Goal: Task Accomplishment & Management: Manage account settings

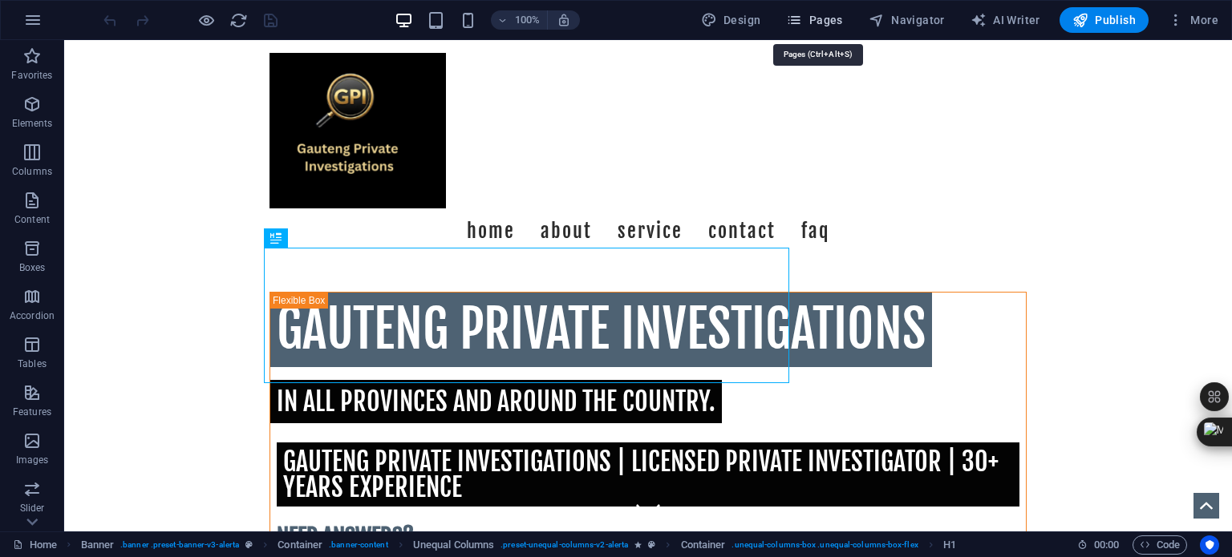
click at [824, 22] on span "Pages" at bounding box center [814, 20] width 56 height 16
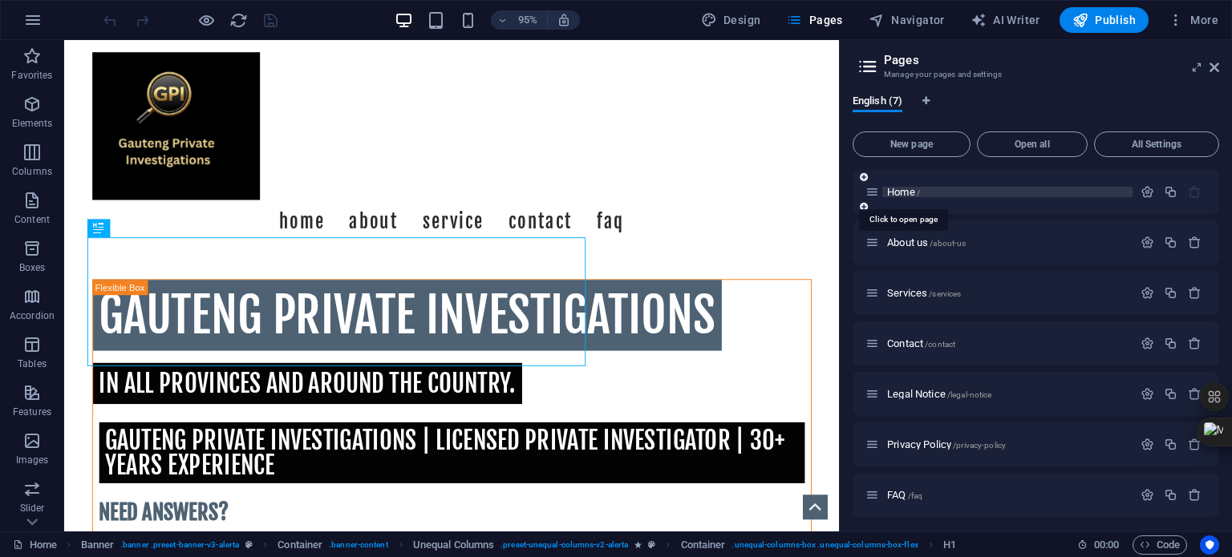
click at [904, 191] on span "Home /" at bounding box center [903, 192] width 33 height 12
click at [1165, 543] on span "Code" at bounding box center [1159, 545] width 40 height 19
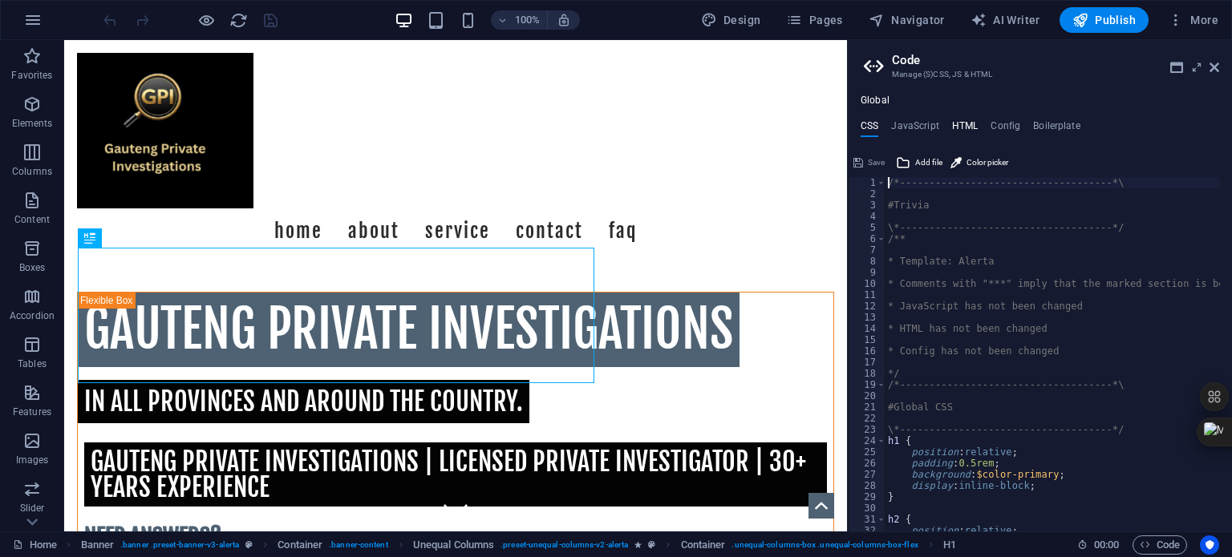
click at [965, 123] on h4 "HTML" at bounding box center [965, 129] width 26 height 18
type textarea "<link rel="canonical" href="https://gauteng-private-investigations.co.za/" />"
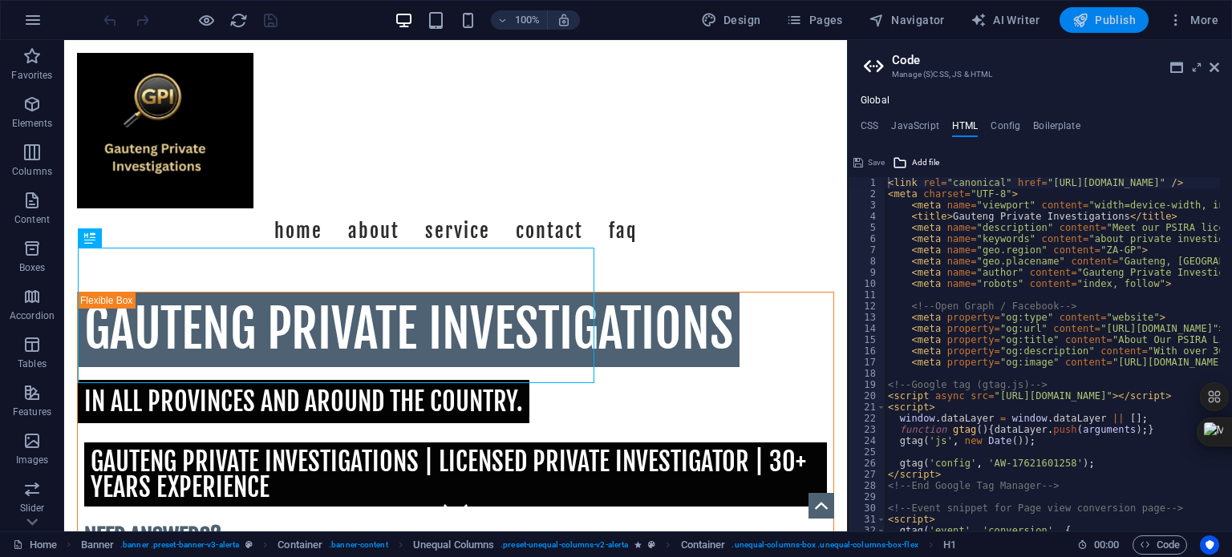
click at [1111, 22] on span "Publish" at bounding box center [1103, 20] width 63 height 16
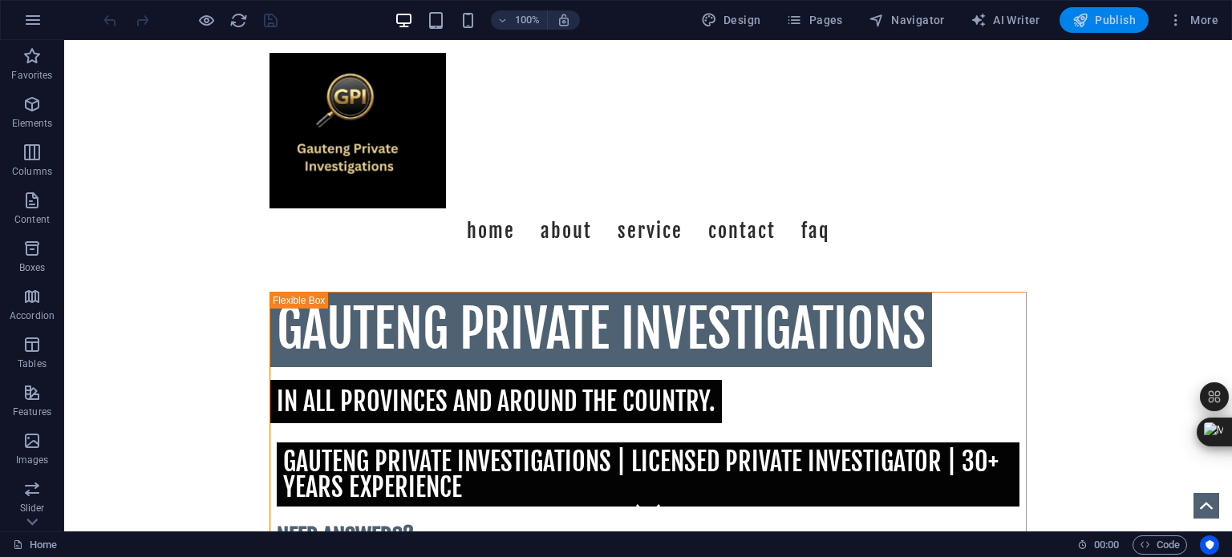
click at [1111, 14] on span "Publish" at bounding box center [1103, 20] width 63 height 16
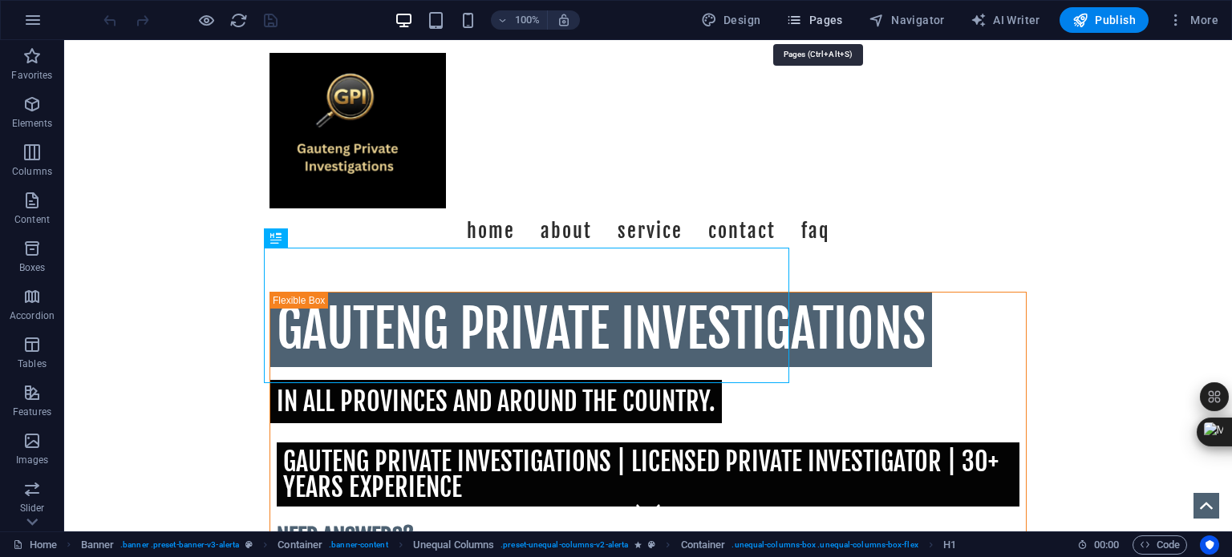
click at [820, 22] on span "Pages" at bounding box center [814, 20] width 56 height 16
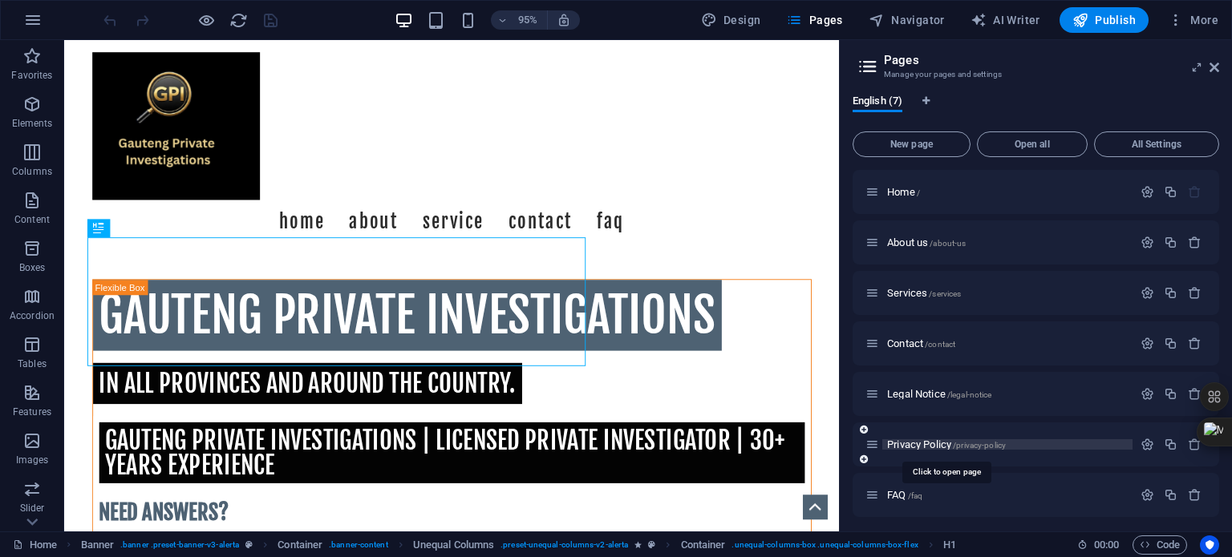
click at [921, 442] on span "Privacy Policy /privacy-policy" at bounding box center [946, 445] width 119 height 12
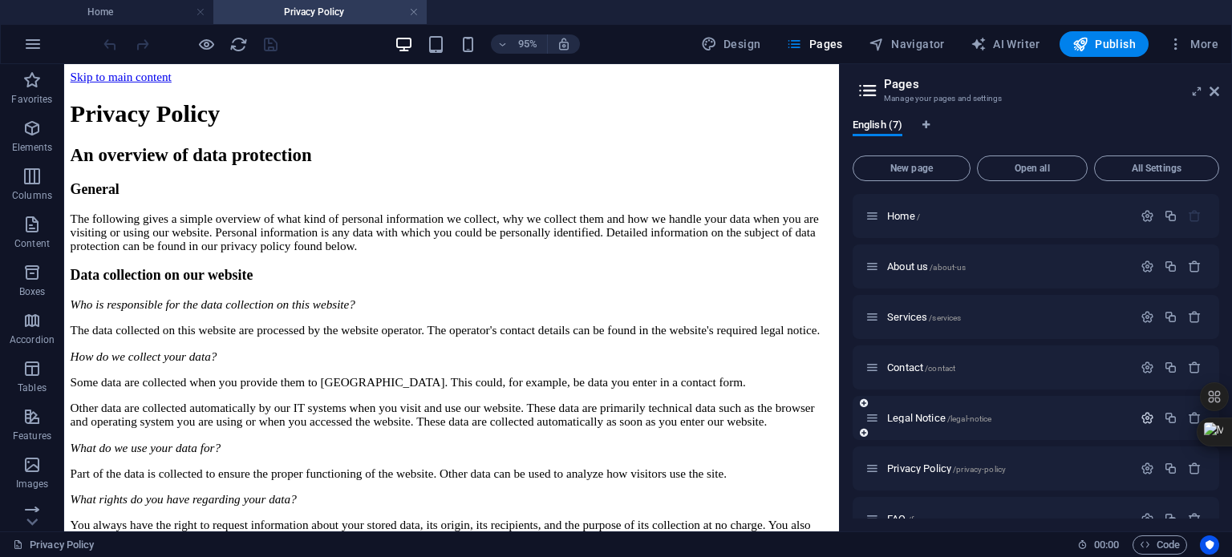
click at [1144, 416] on icon "button" at bounding box center [1147, 418] width 14 height 14
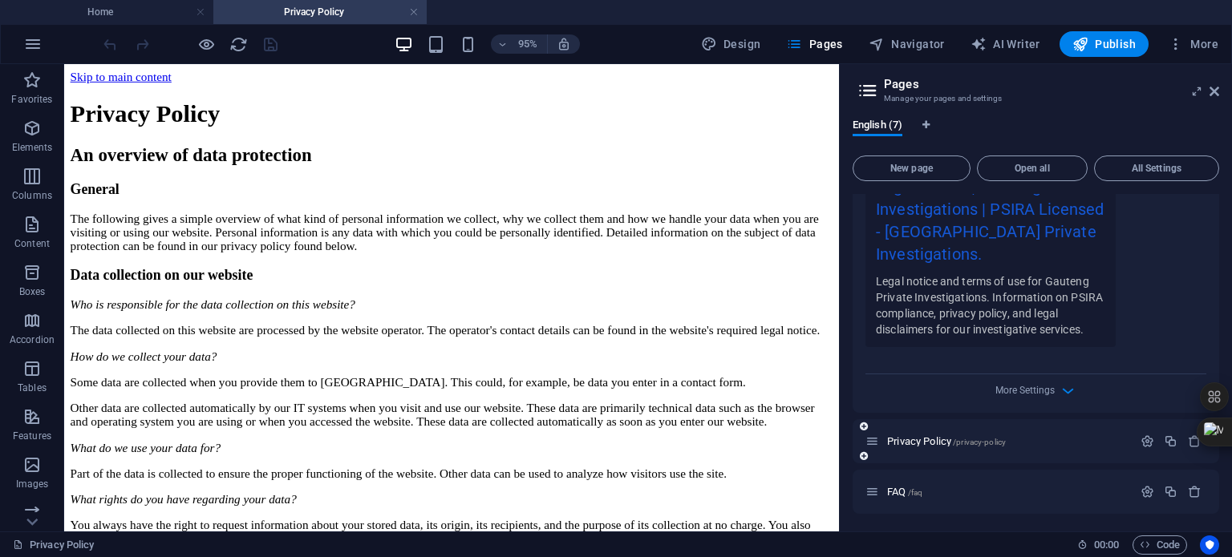
scroll to position [741, 0]
click at [1066, 391] on icon "button" at bounding box center [1068, 390] width 18 height 18
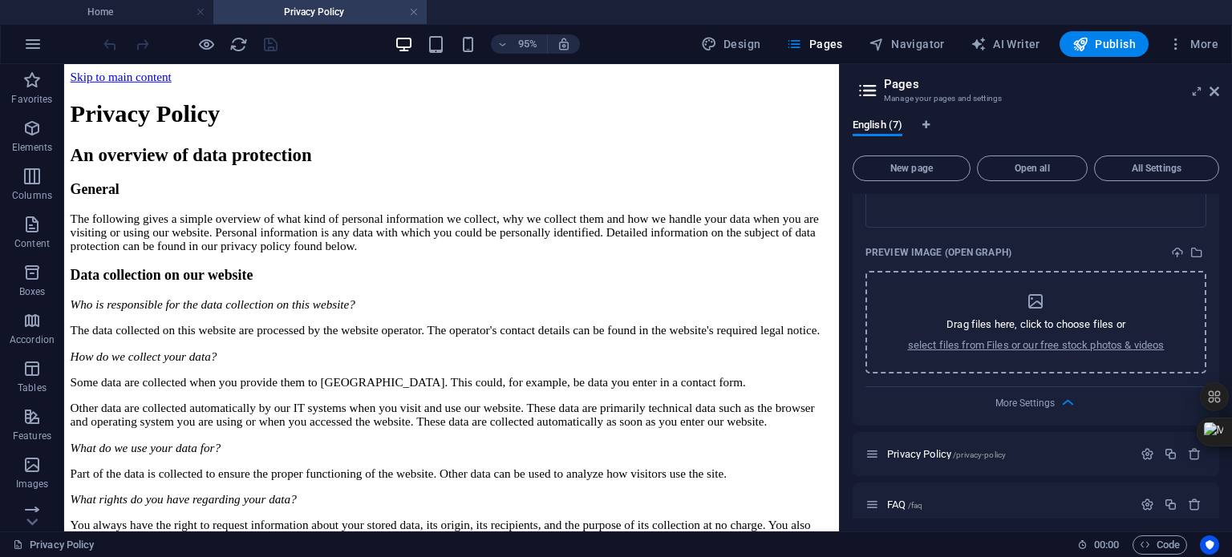
scroll to position [971, 0]
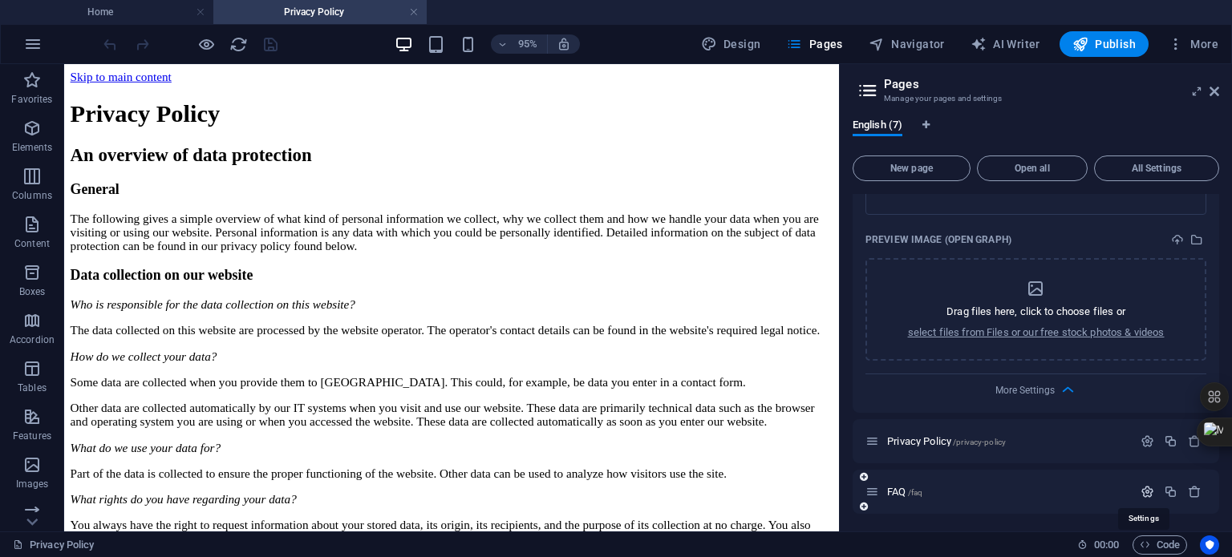
click at [1144, 490] on icon "button" at bounding box center [1147, 492] width 14 height 14
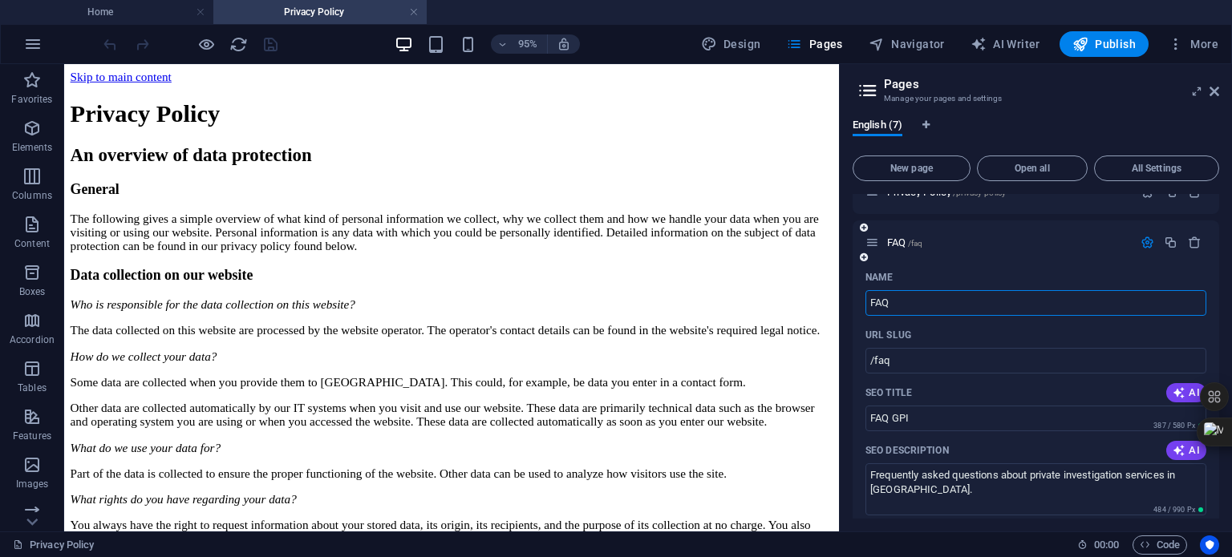
scroll to position [1086, 0]
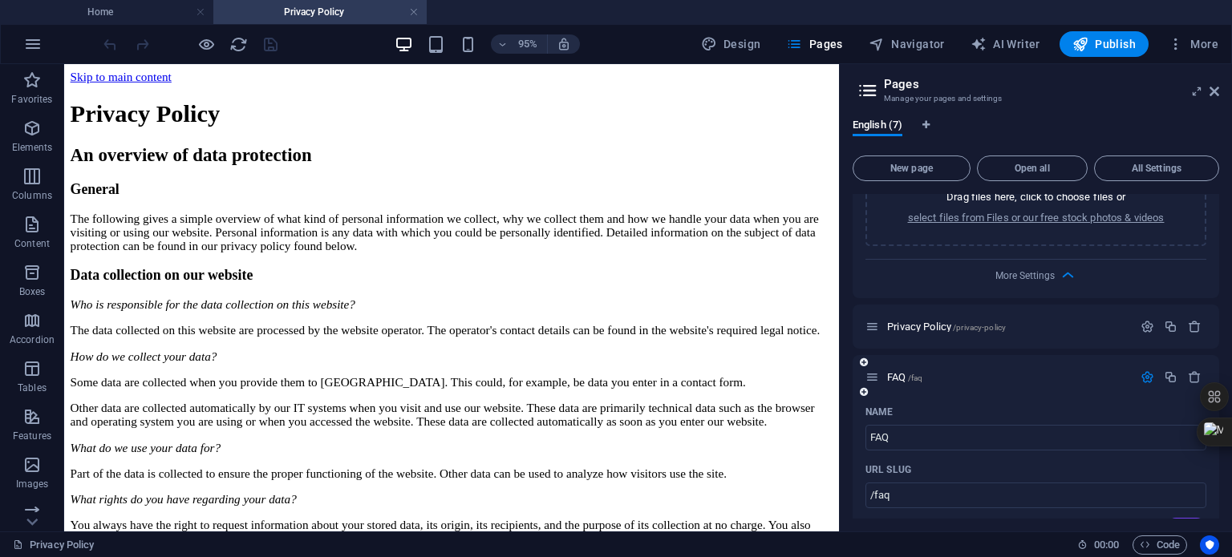
click at [1144, 374] on icon "button" at bounding box center [1147, 377] width 14 height 14
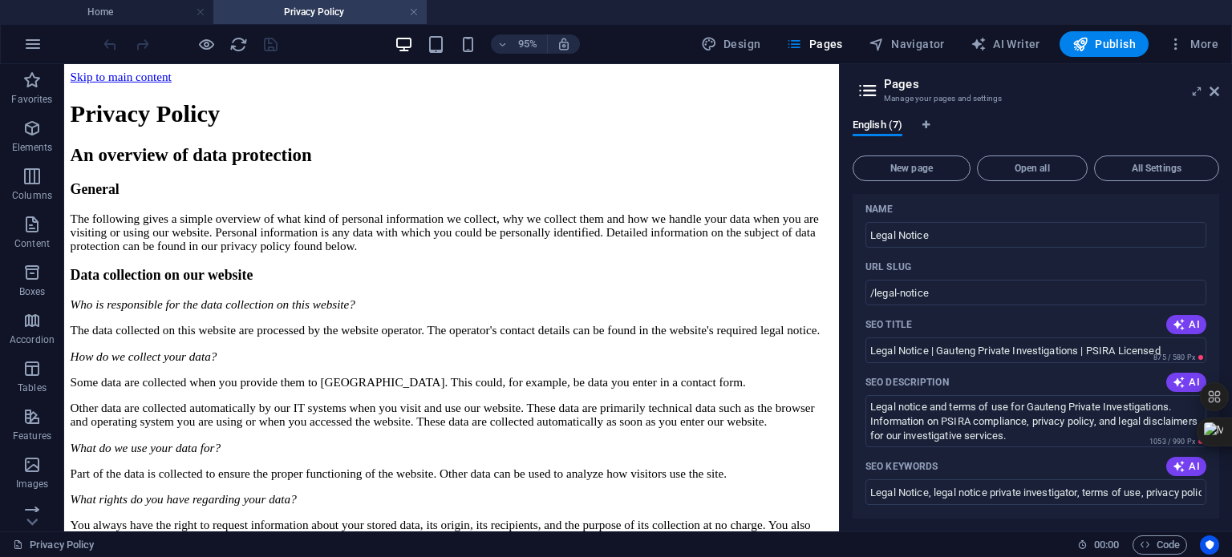
scroll to position [169, 0]
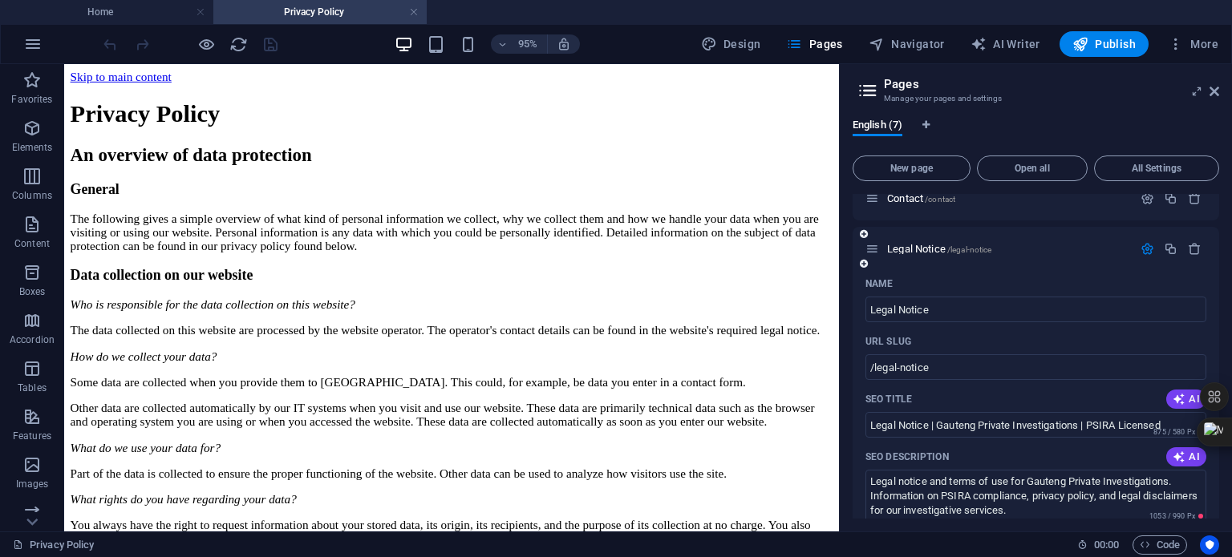
click at [1143, 246] on icon "button" at bounding box center [1147, 249] width 14 height 14
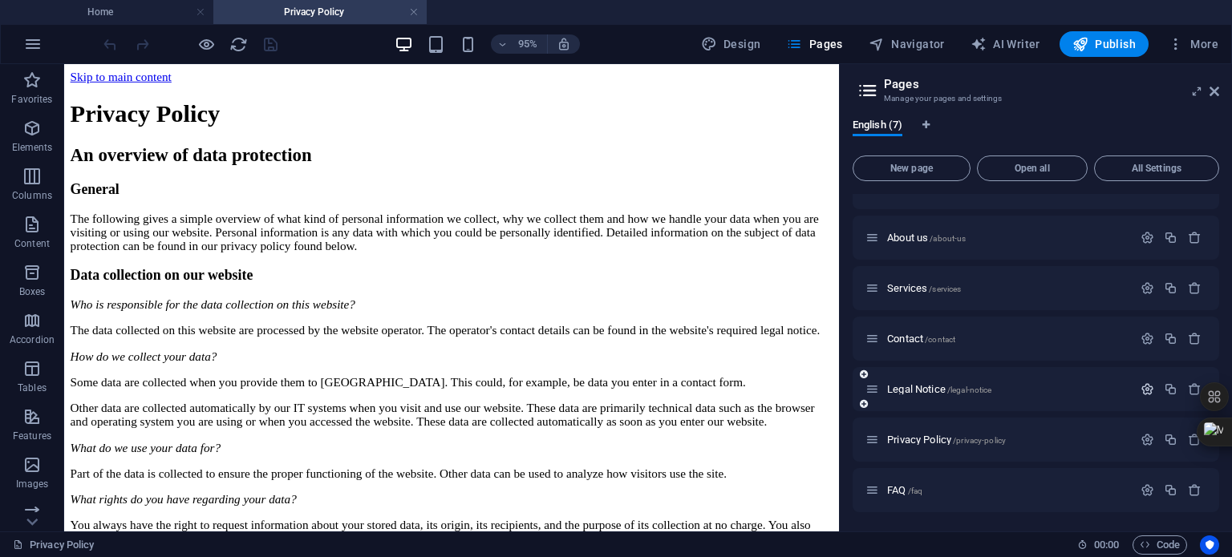
scroll to position [28, 0]
drag, startPoint x: 971, startPoint y: 441, endPoint x: 1068, endPoint y: 459, distance: 98.8
click at [1068, 459] on div "Privacy Policy /privacy-policy" at bounding box center [1035, 441] width 366 height 44
click at [1164, 541] on span "Code" at bounding box center [1159, 545] width 40 height 19
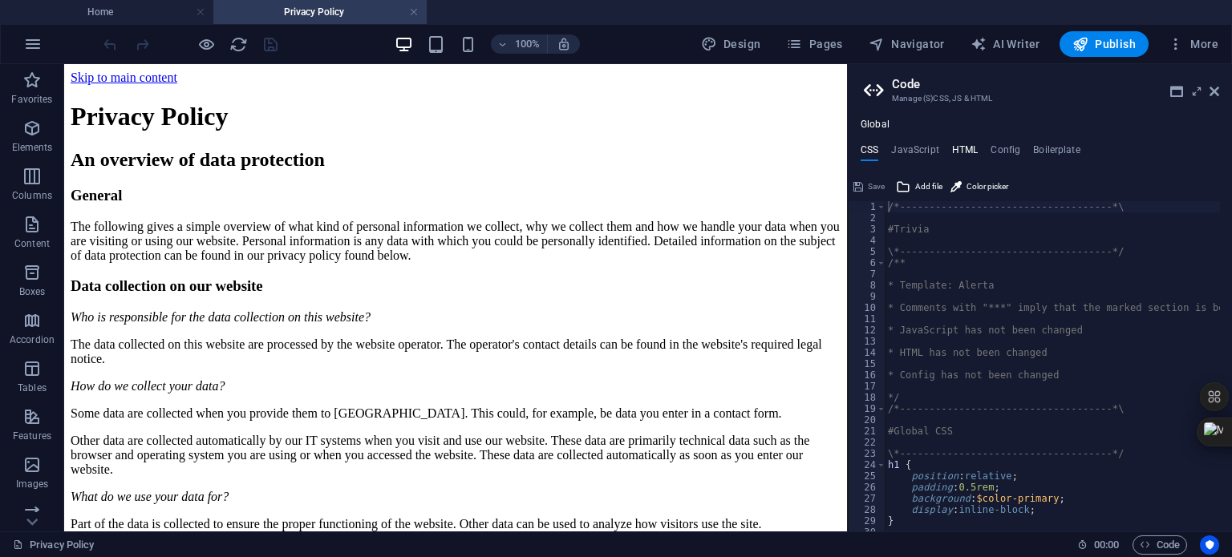
click at [969, 151] on h4 "HTML" at bounding box center [965, 153] width 26 height 18
type textarea "<link rel="canonical" href="https://gauteng-private-investigations.co.za/" />"
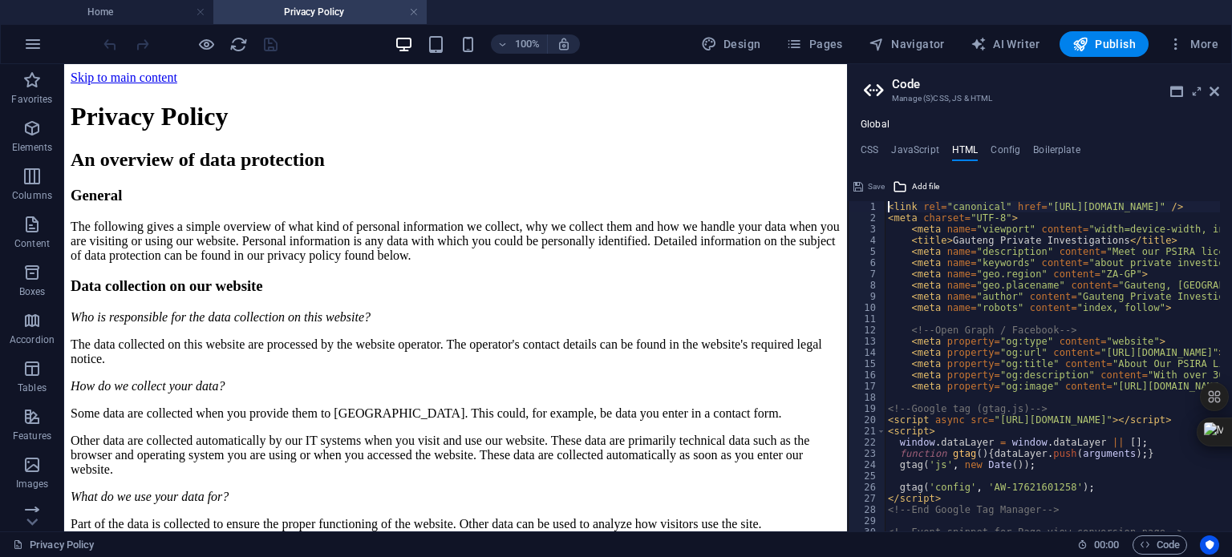
scroll to position [0, 0]
click at [1216, 92] on icon at bounding box center [1214, 91] width 10 height 13
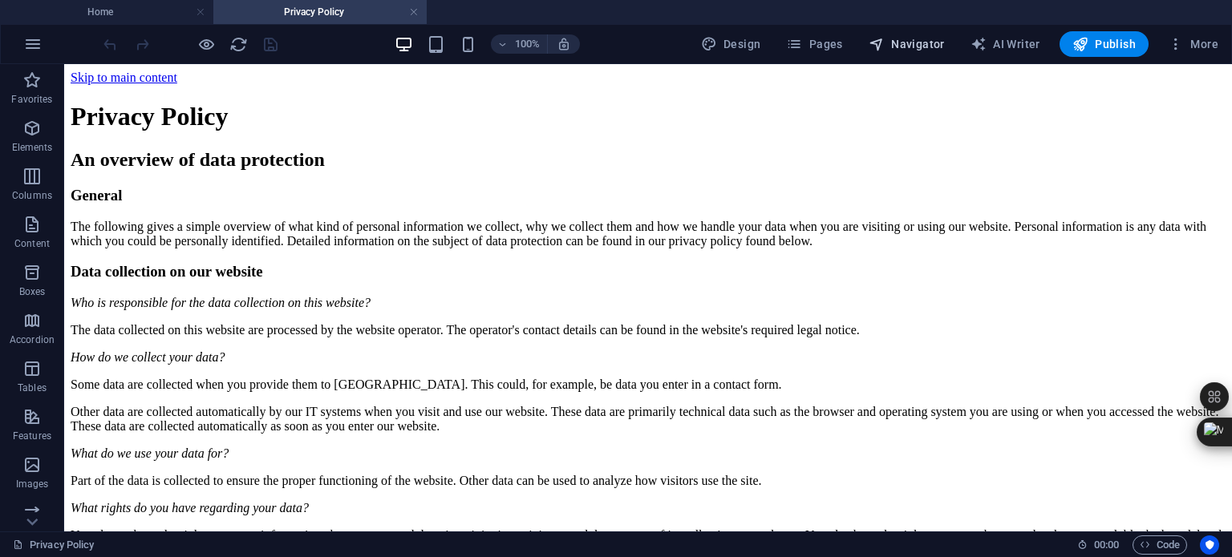
click at [908, 41] on span "Navigator" at bounding box center [906, 44] width 76 height 16
select select "15999087-en"
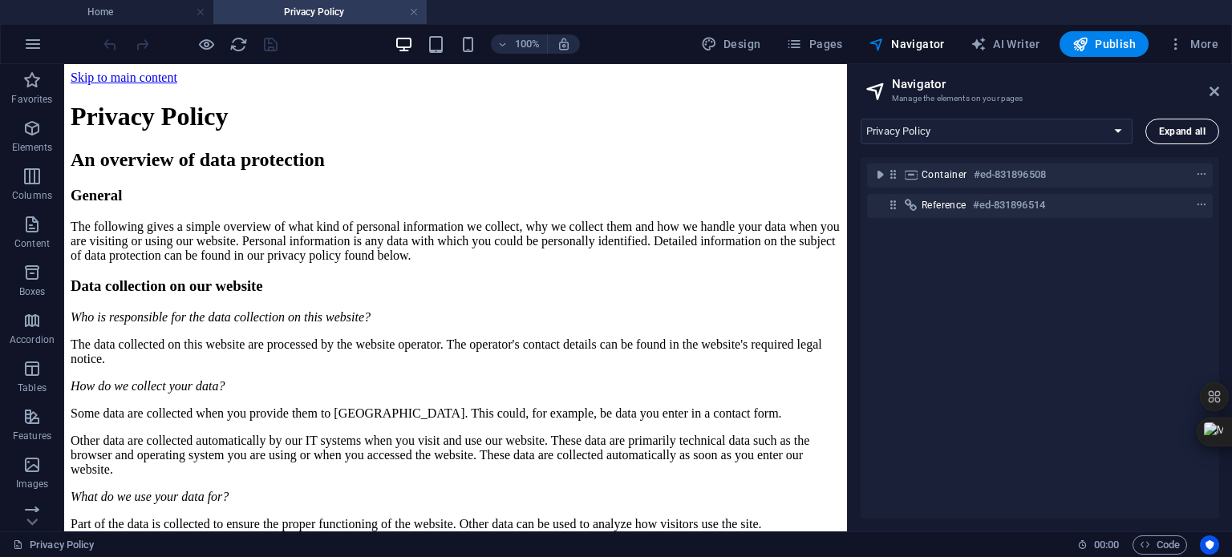
click at [1178, 133] on span "Expand all" at bounding box center [1182, 132] width 47 height 10
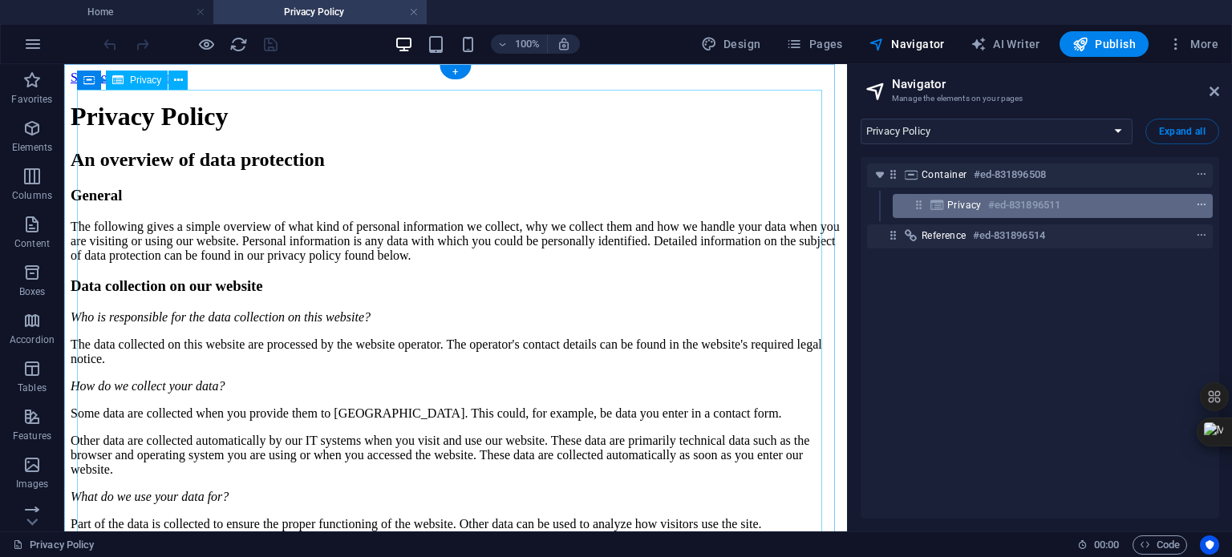
click at [1196, 204] on icon "context-menu" at bounding box center [1201, 205] width 11 height 11
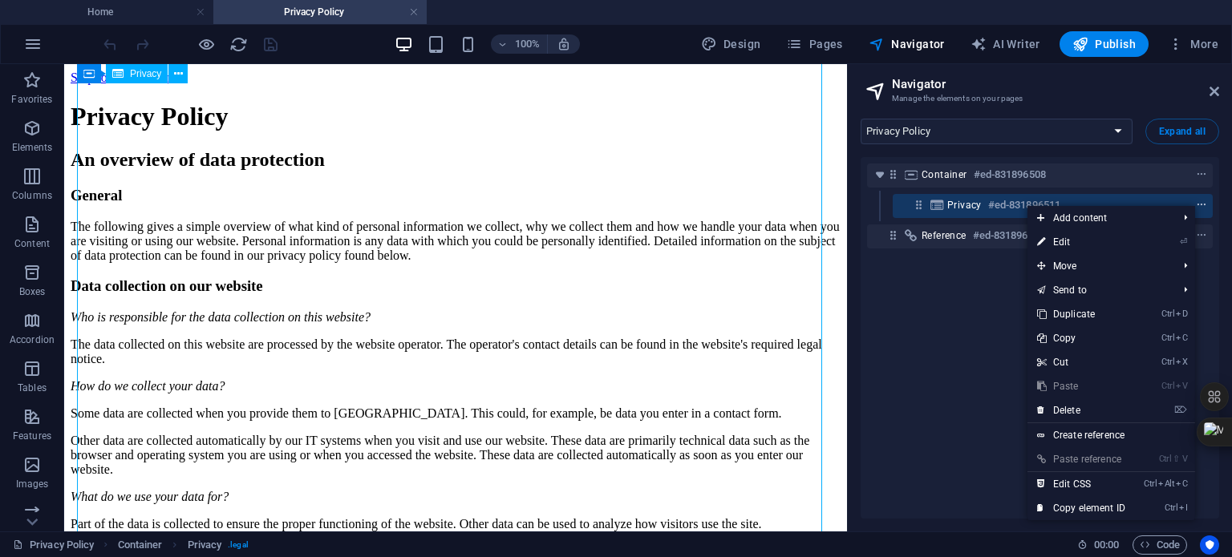
scroll to position [2658, 0]
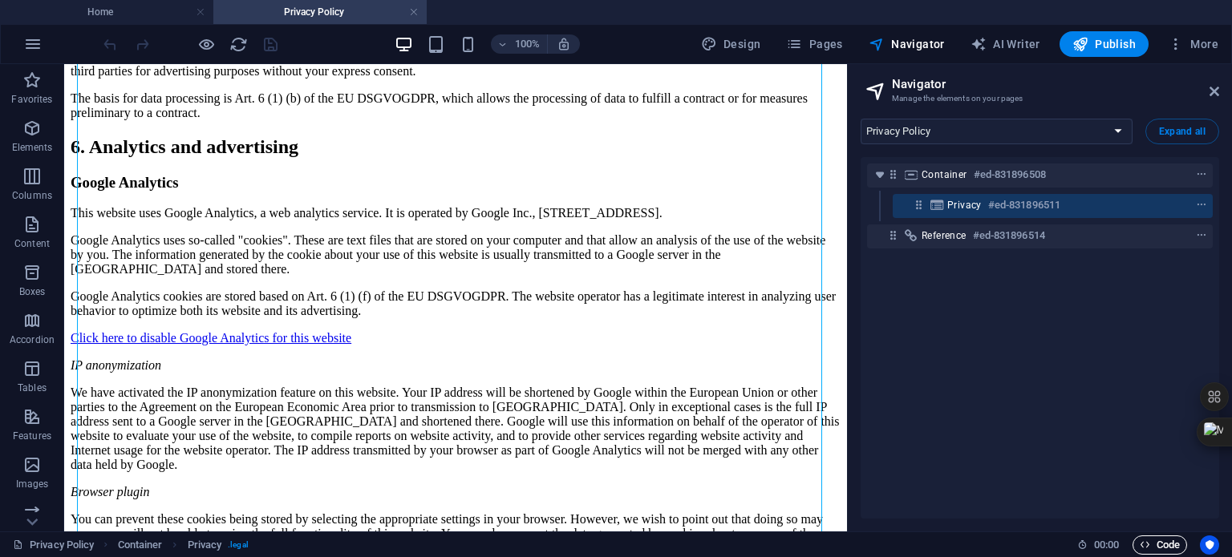
click at [1152, 544] on span "Code" at bounding box center [1159, 545] width 40 height 19
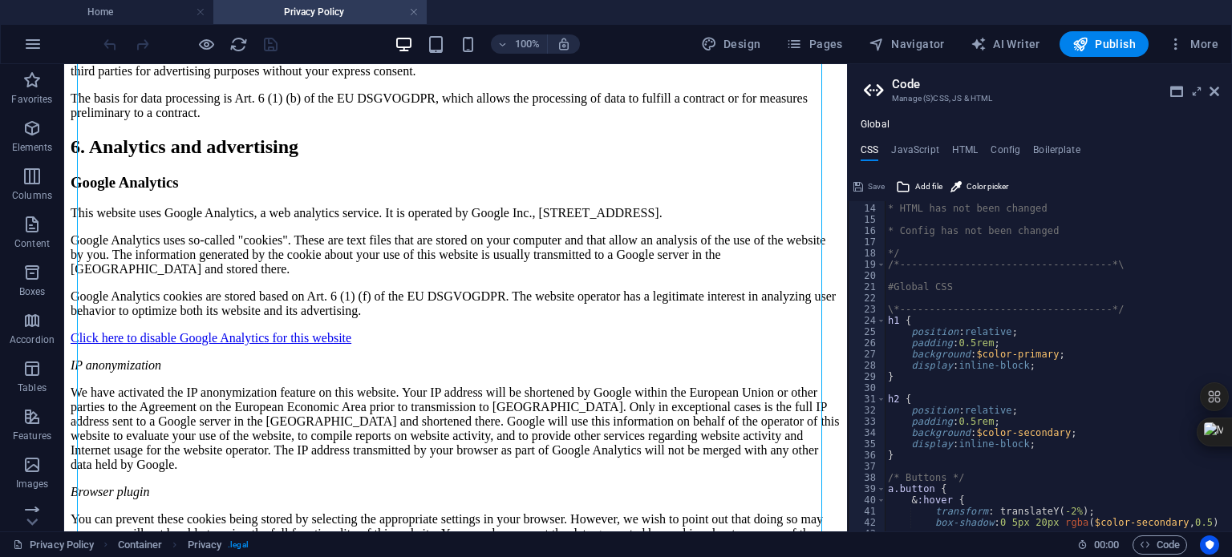
scroll to position [192, 0]
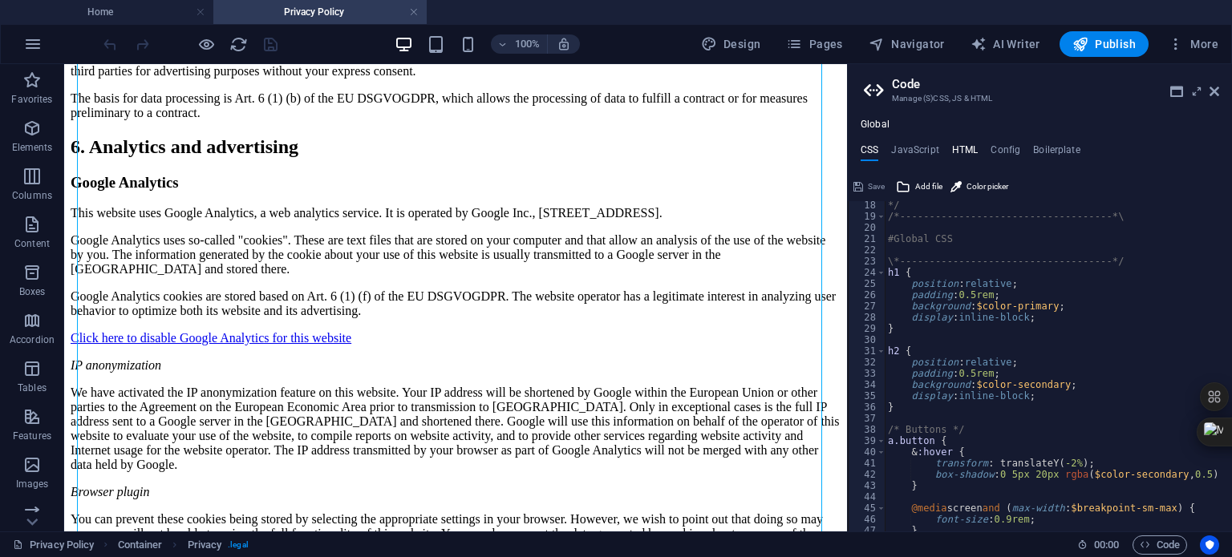
click at [967, 152] on h4 "HTML" at bounding box center [965, 153] width 26 height 18
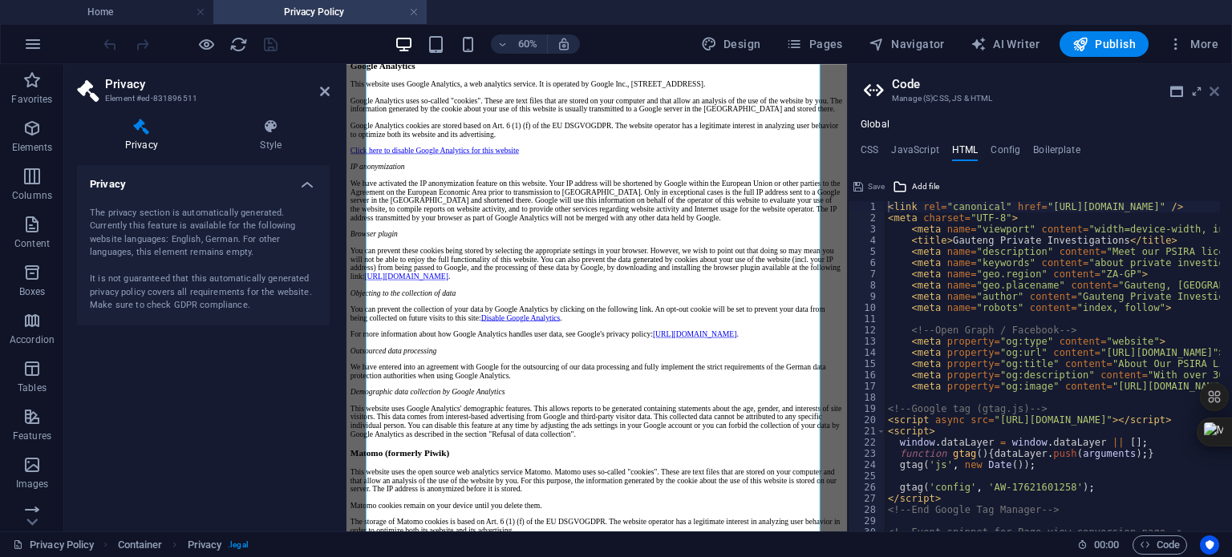
click at [1216, 92] on icon at bounding box center [1214, 91] width 10 height 13
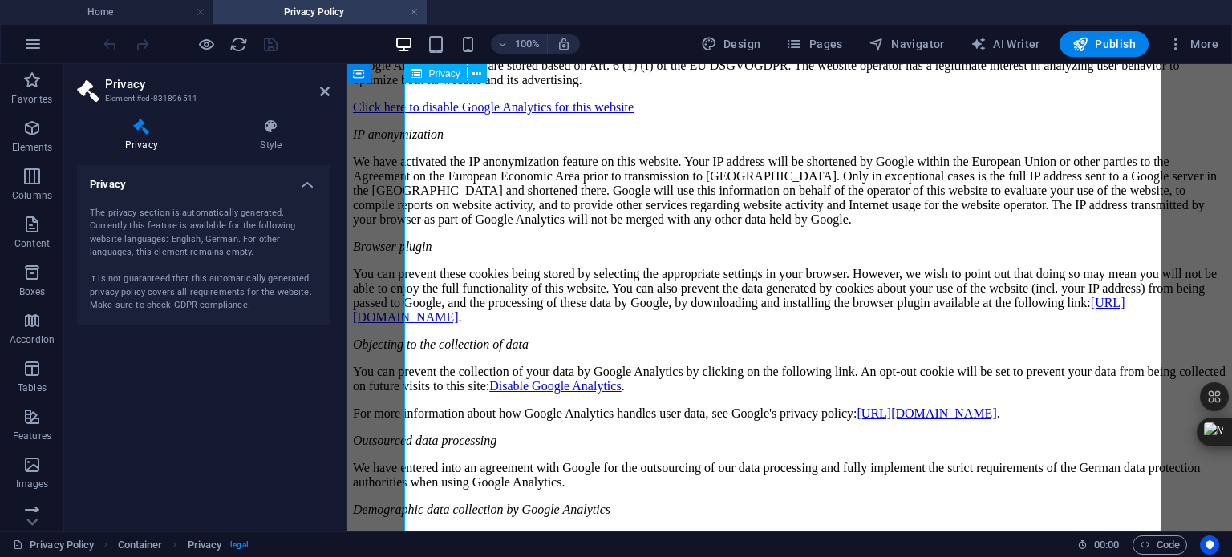
click at [269, 131] on icon at bounding box center [271, 127] width 117 height 16
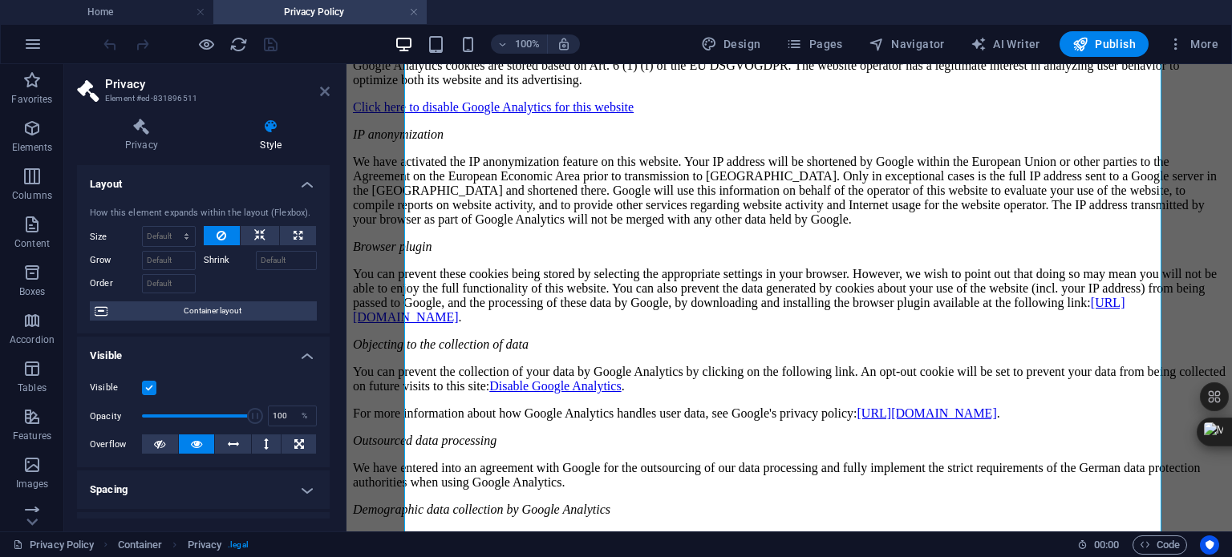
click at [322, 91] on icon at bounding box center [325, 91] width 10 height 13
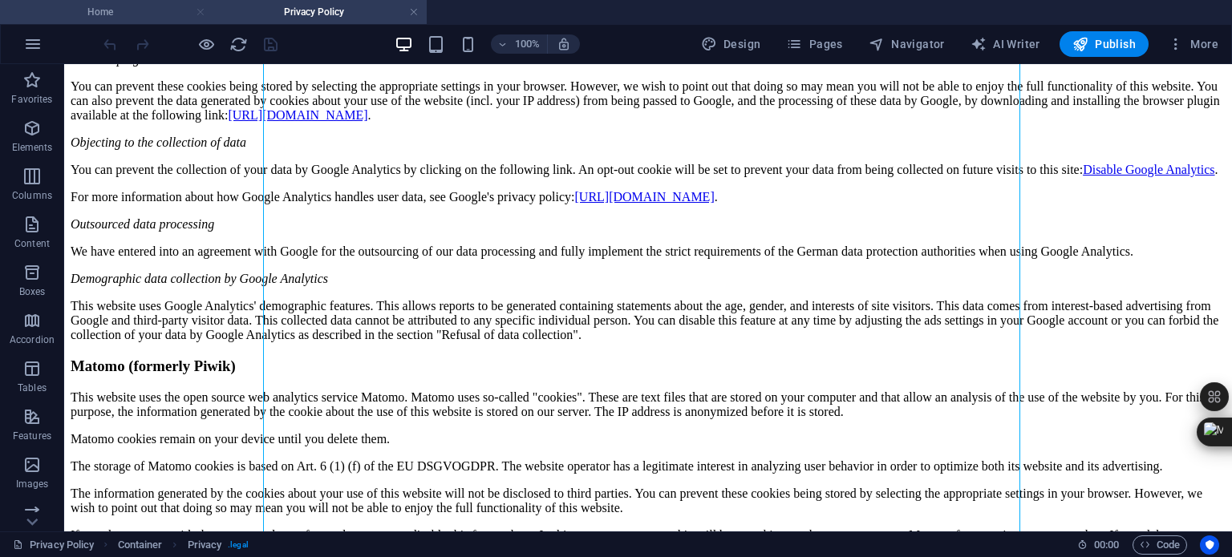
click at [199, 12] on link at bounding box center [201, 12] width 10 height 15
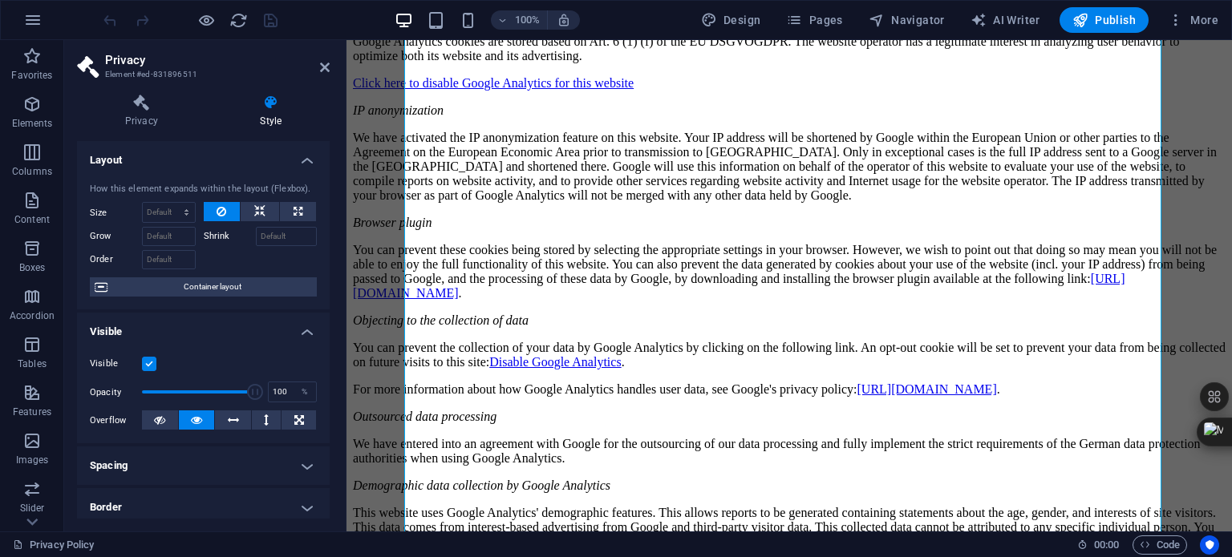
click at [269, 102] on icon at bounding box center [271, 103] width 117 height 16
click at [326, 67] on icon at bounding box center [325, 67] width 10 height 13
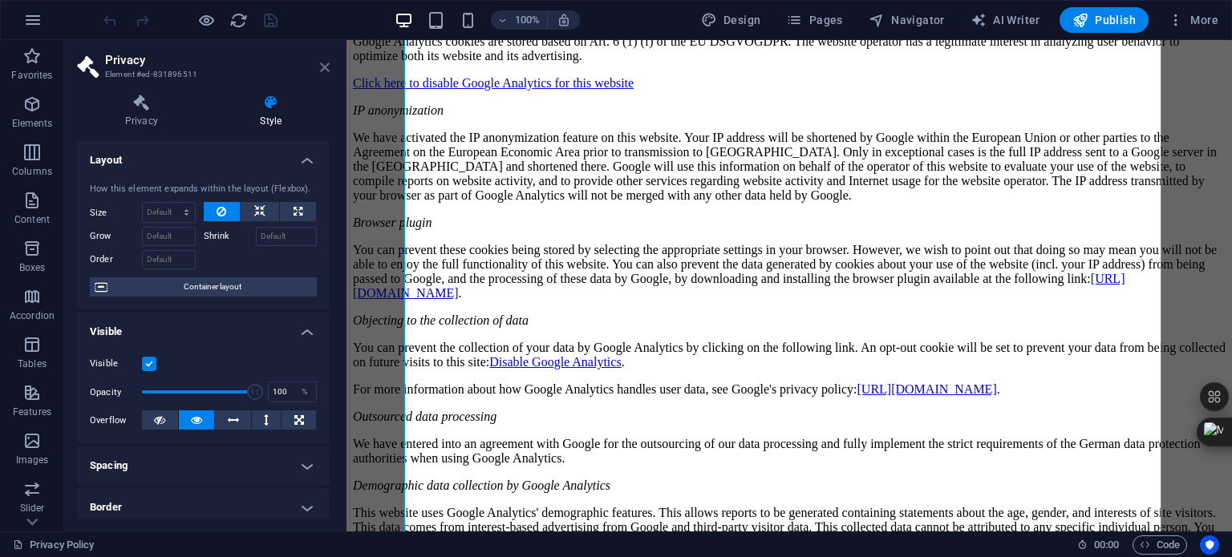
click at [326, 64] on icon at bounding box center [325, 67] width 10 height 13
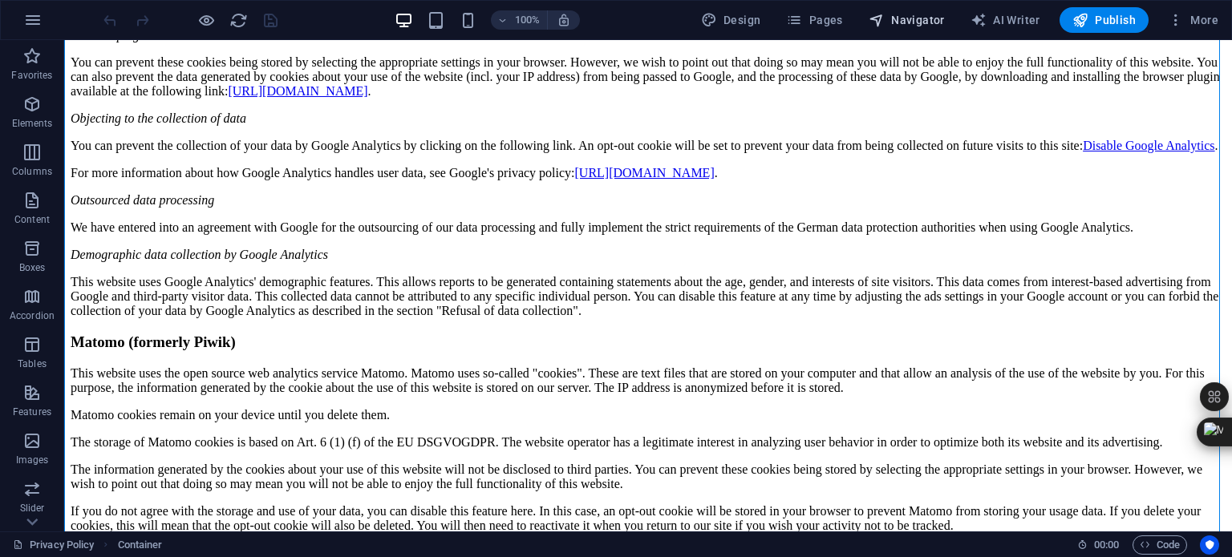
click at [929, 25] on span "Navigator" at bounding box center [906, 20] width 76 height 16
select select "15999087-en"
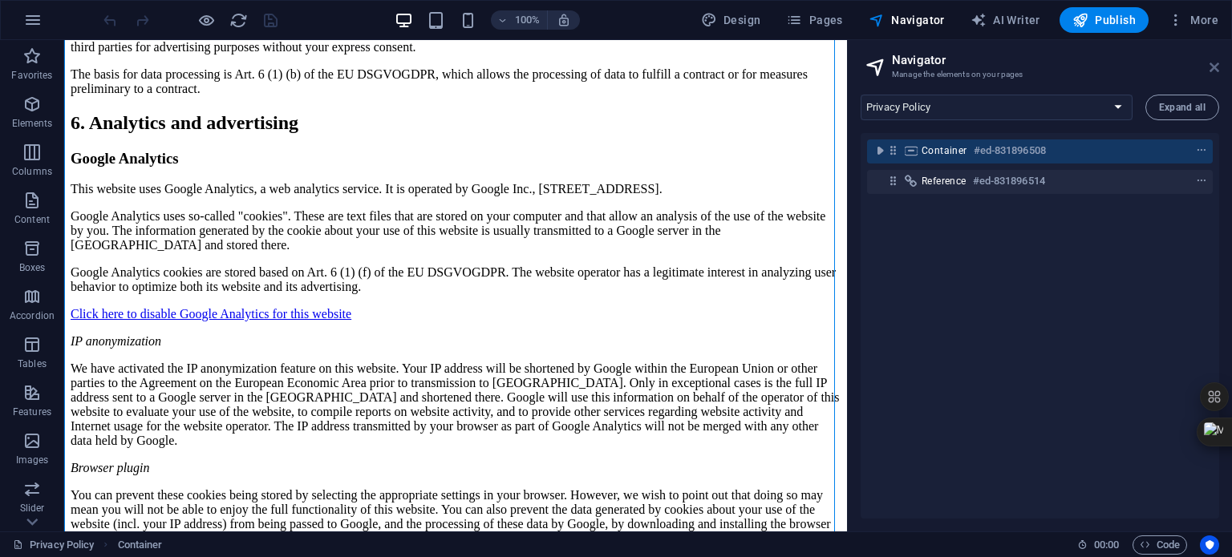
click at [1212, 67] on icon at bounding box center [1214, 67] width 10 height 13
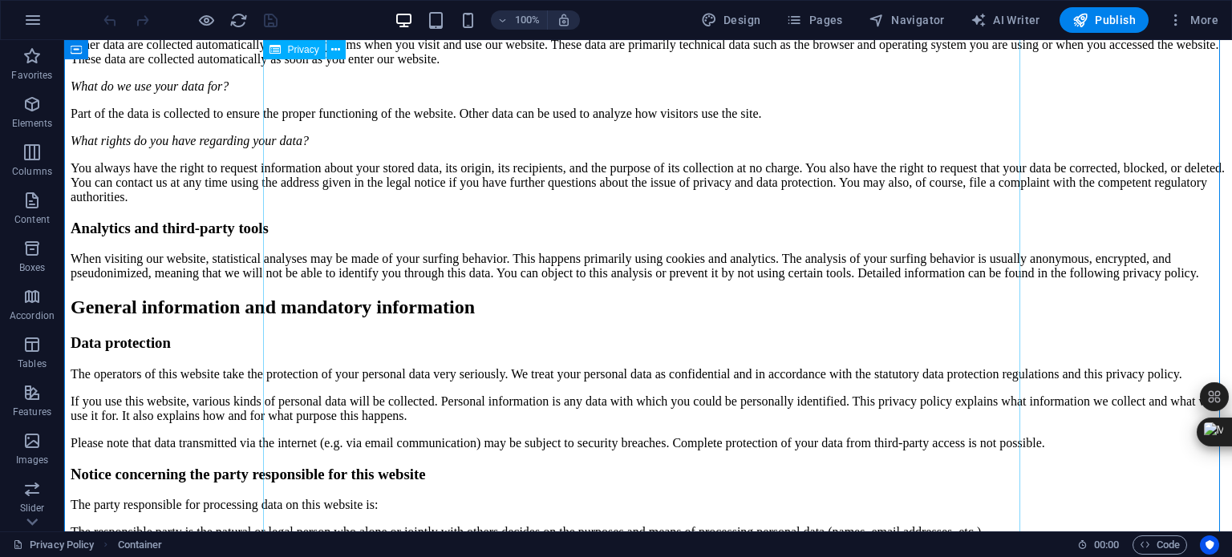
scroll to position [0, 0]
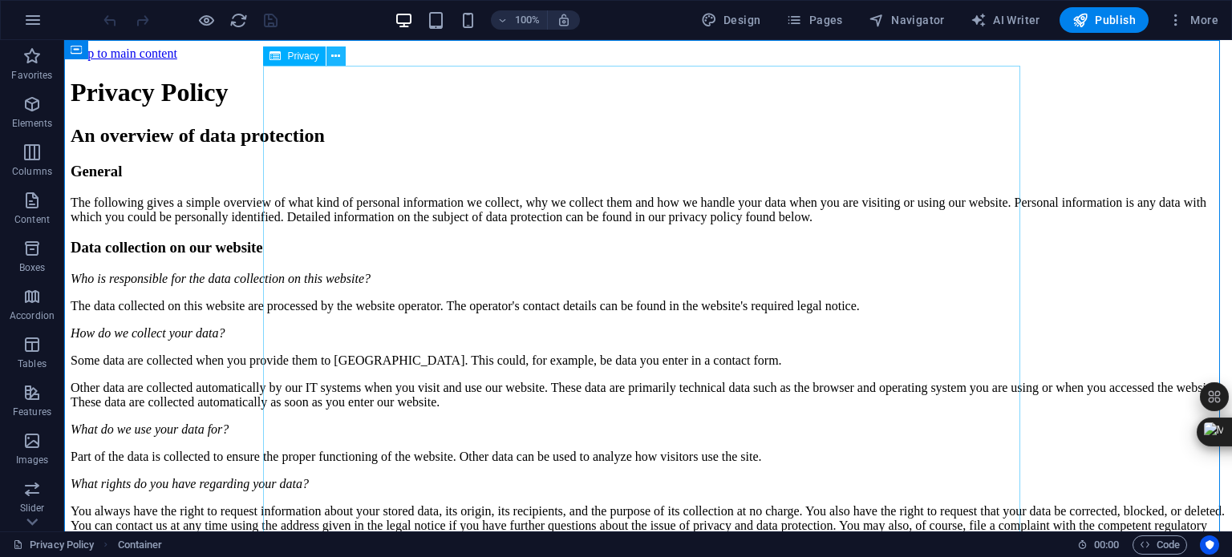
click at [334, 55] on icon at bounding box center [335, 56] width 9 height 17
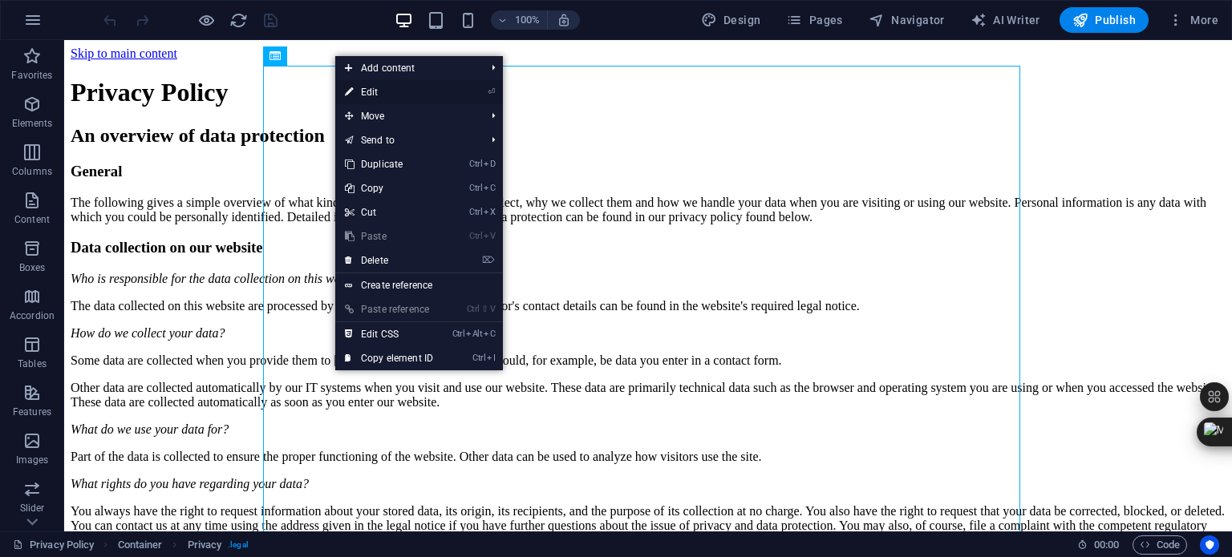
click at [362, 89] on link "⏎ Edit" at bounding box center [388, 92] width 107 height 24
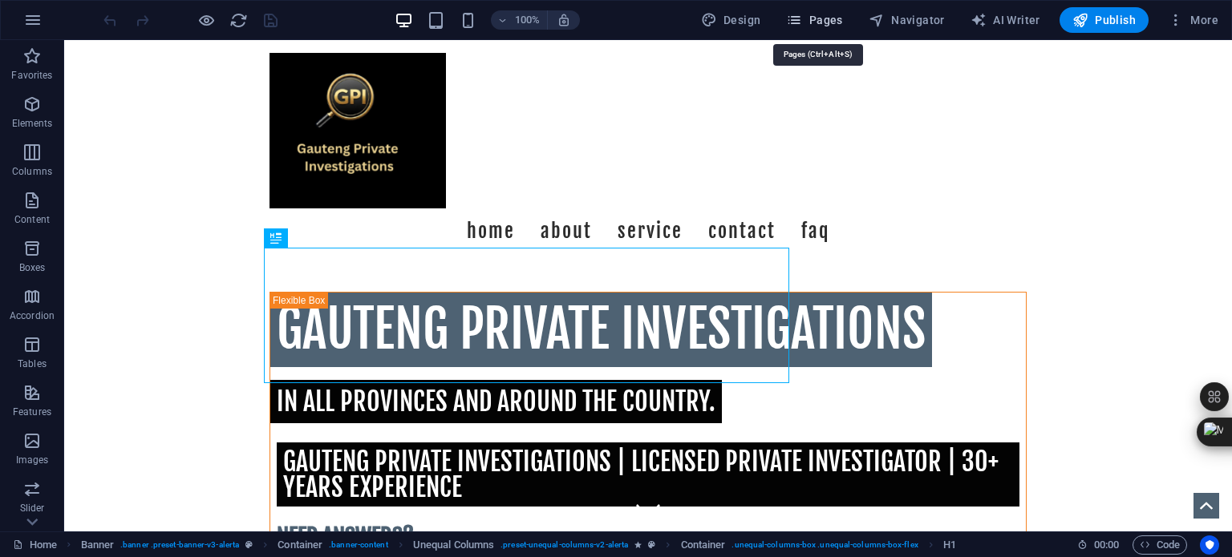
click at [818, 19] on span "Pages" at bounding box center [814, 20] width 56 height 16
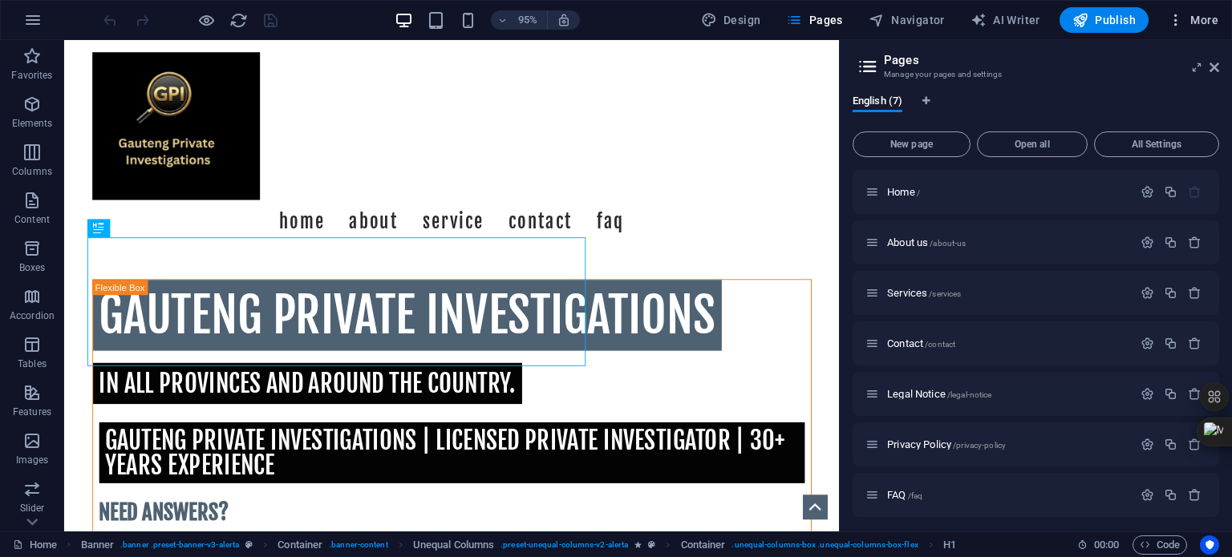
click at [1177, 20] on icon "button" at bounding box center [1176, 20] width 16 height 16
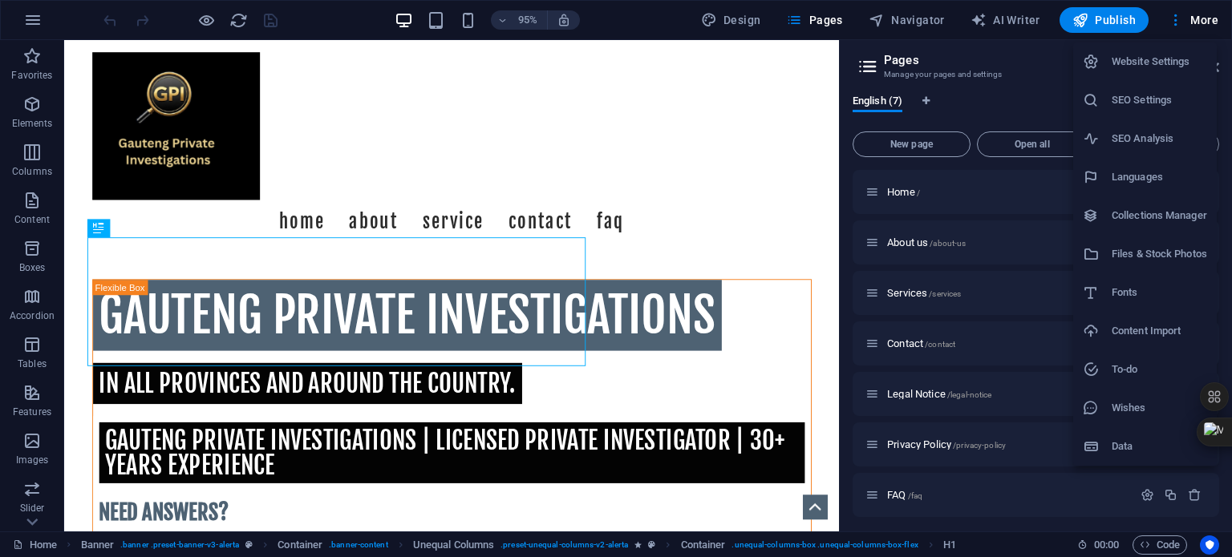
click at [1022, 50] on div at bounding box center [616, 278] width 1232 height 557
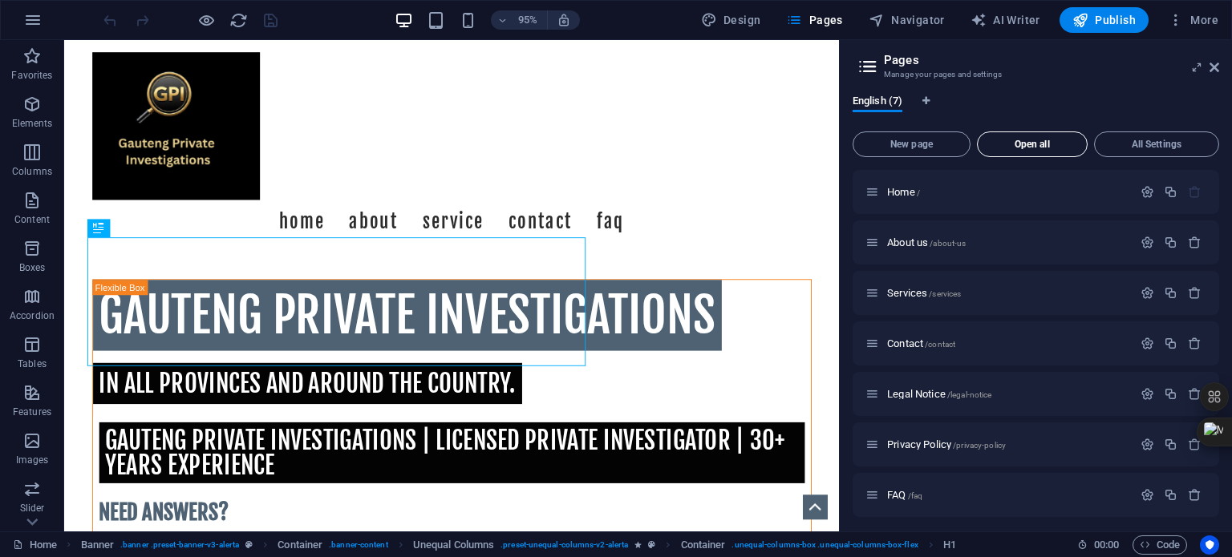
click at [1036, 144] on span "Open all" at bounding box center [1032, 145] width 96 height 10
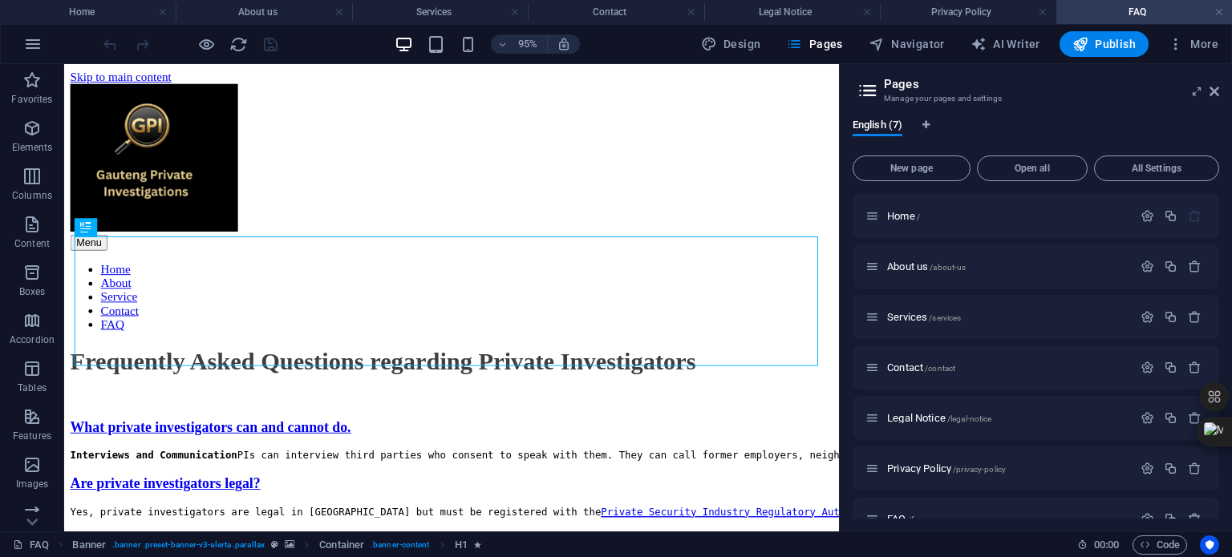
drag, startPoint x: 1054, startPoint y: 99, endPoint x: 1117, endPoint y: 95, distance: 62.6
click at [1117, 95] on h3 "Manage your pages and settings" at bounding box center [1035, 98] width 303 height 14
click at [1211, 43] on span "More" at bounding box center [1193, 44] width 51 height 16
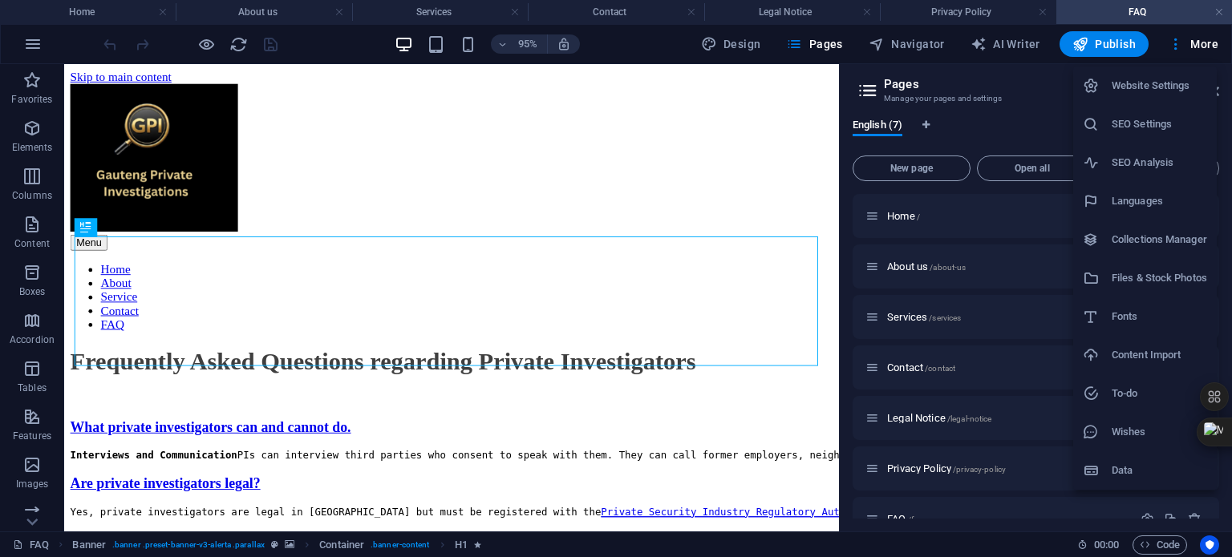
click at [1211, 43] on div at bounding box center [616, 278] width 1232 height 557
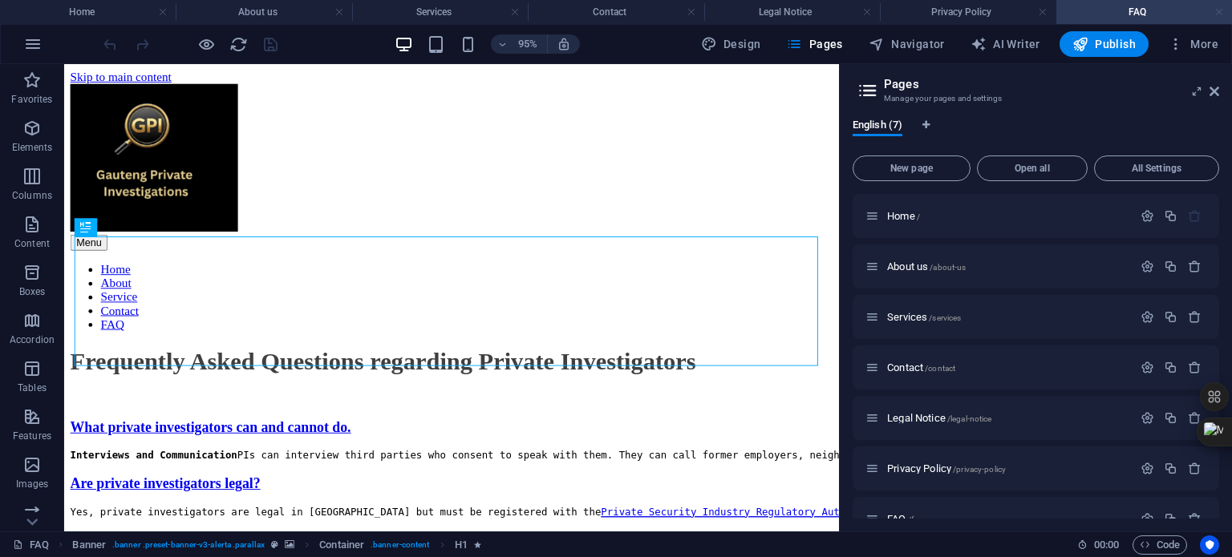
click at [1216, 14] on link at bounding box center [1219, 12] width 10 height 15
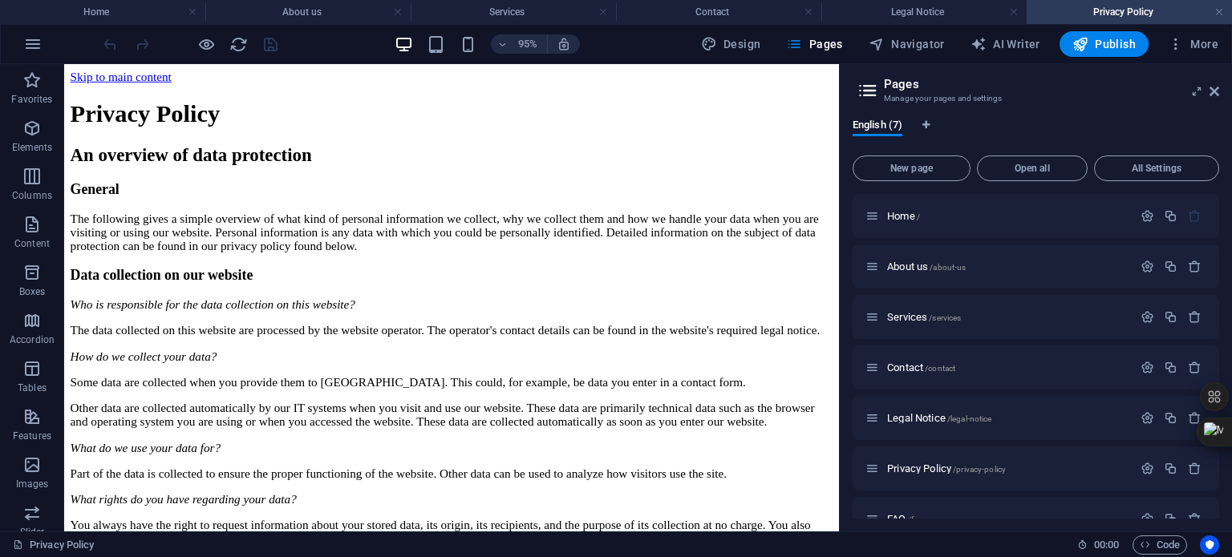
click at [1216, 14] on link at bounding box center [1219, 12] width 10 height 15
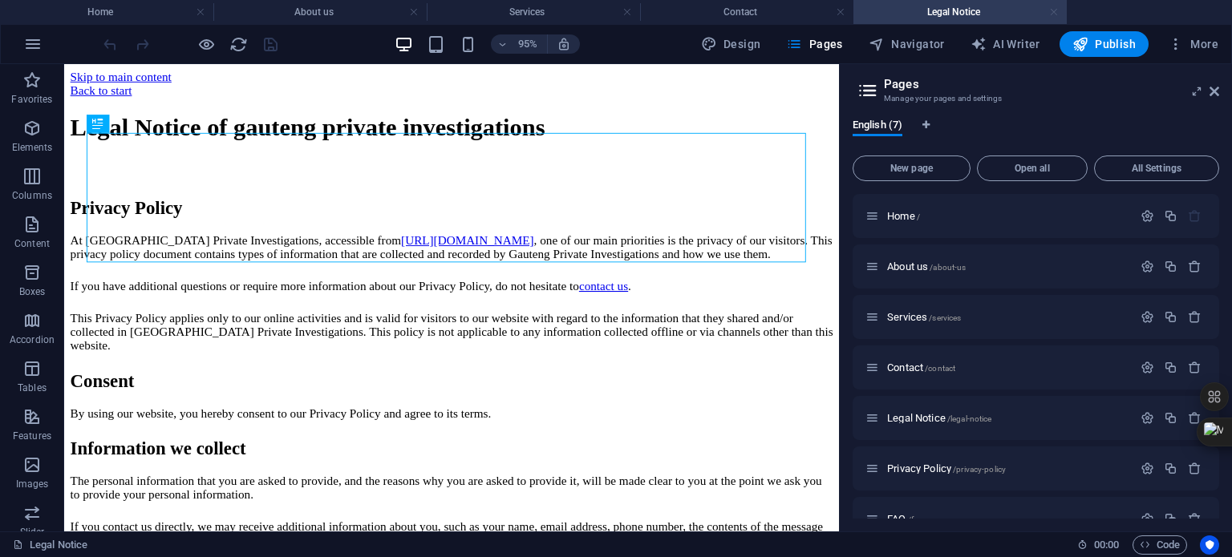
click at [1052, 14] on link at bounding box center [1054, 12] width 10 height 15
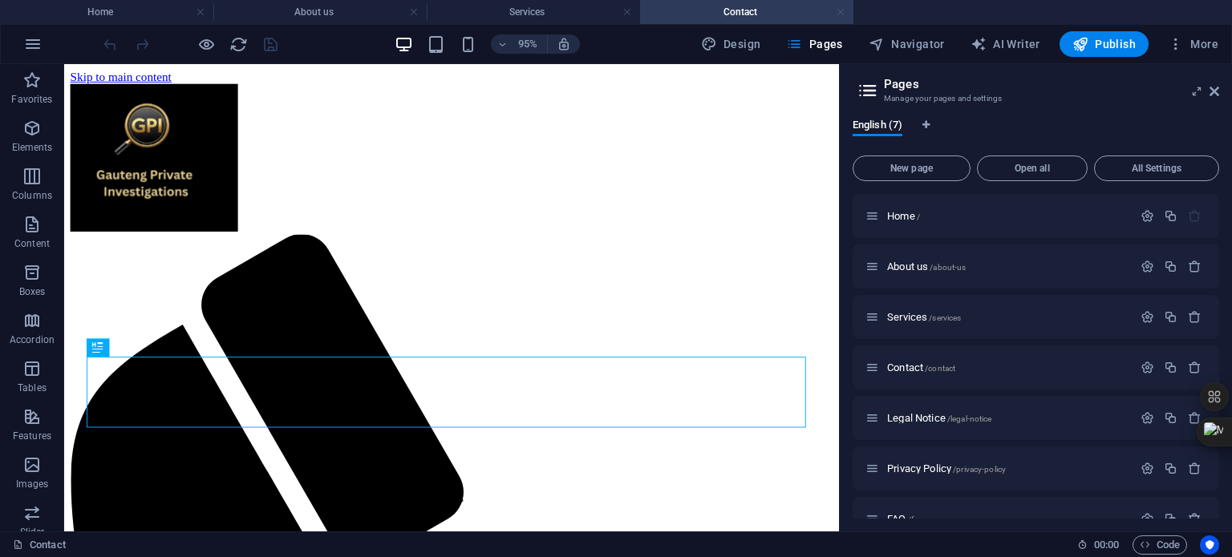
click at [841, 9] on link at bounding box center [841, 12] width 10 height 15
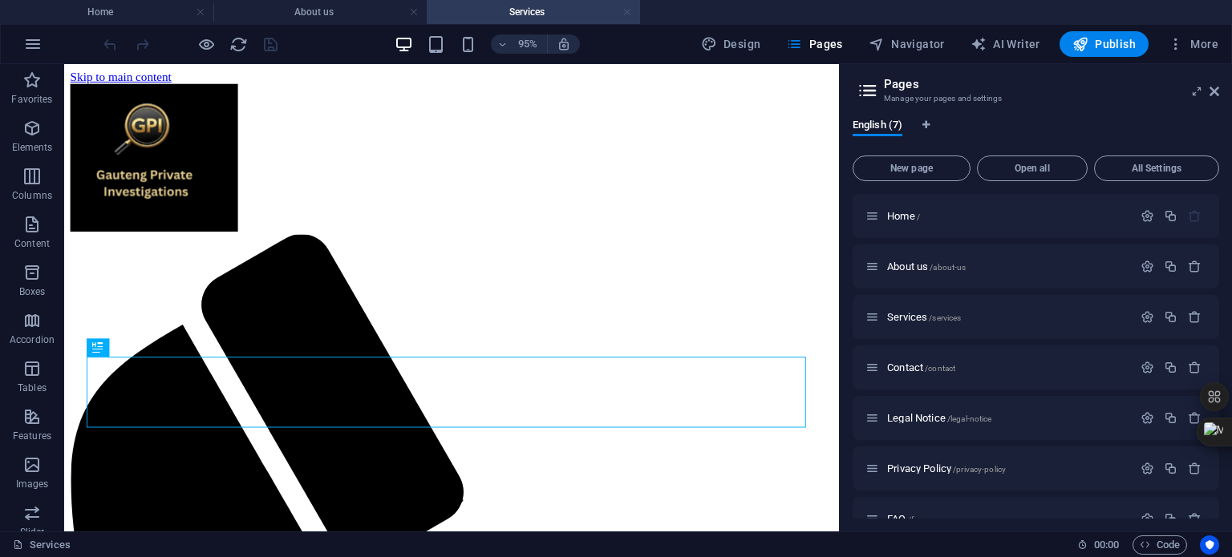
click at [625, 14] on link at bounding box center [627, 12] width 10 height 15
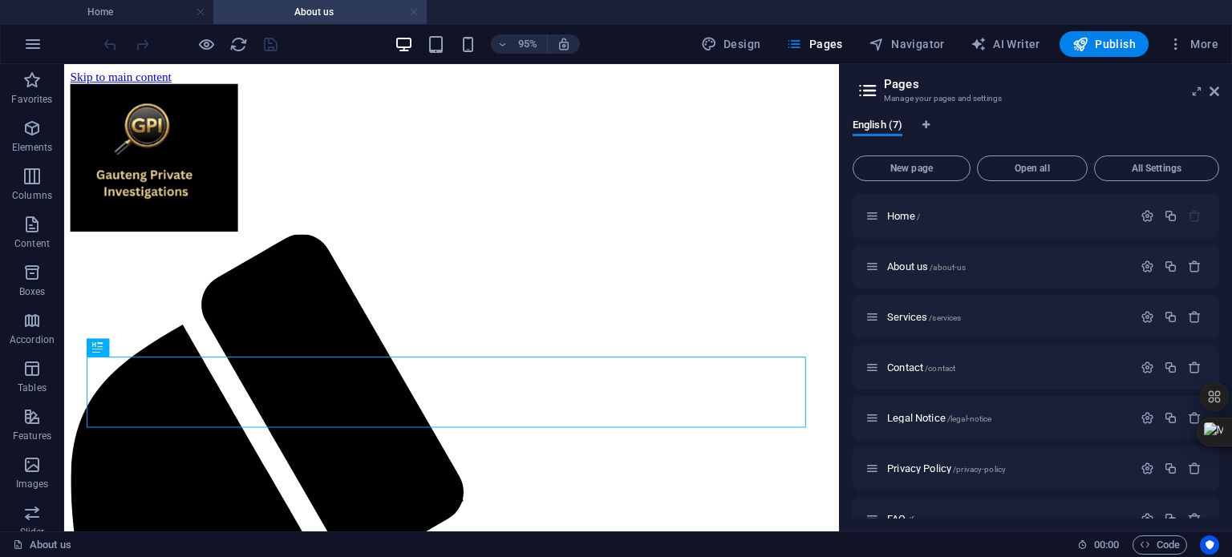
click at [413, 10] on link at bounding box center [414, 12] width 10 height 15
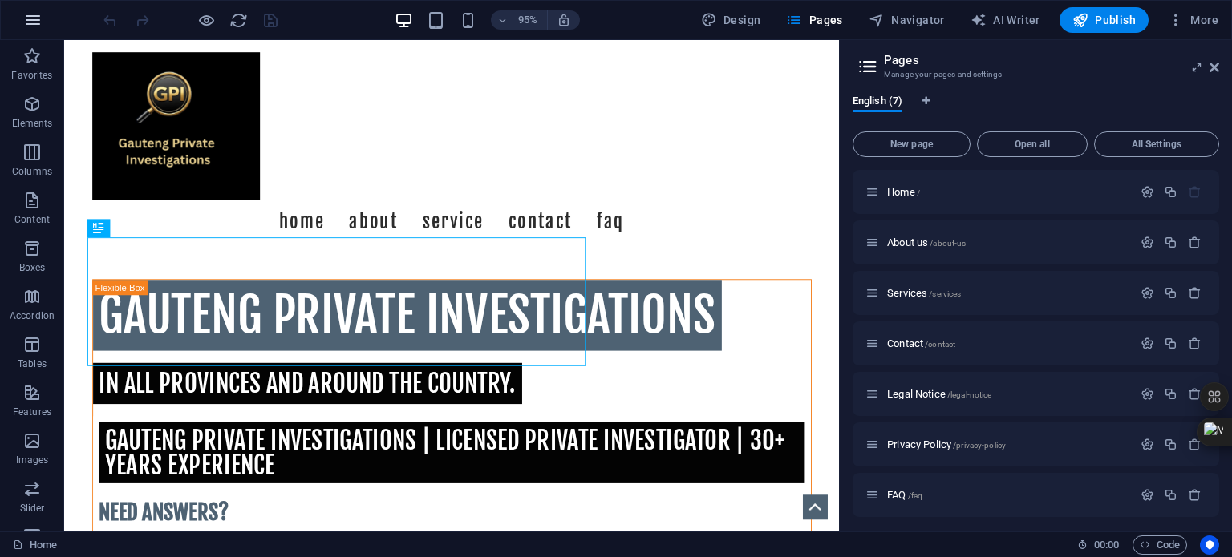
click at [29, 21] on icon "button" at bounding box center [32, 19] width 19 height 19
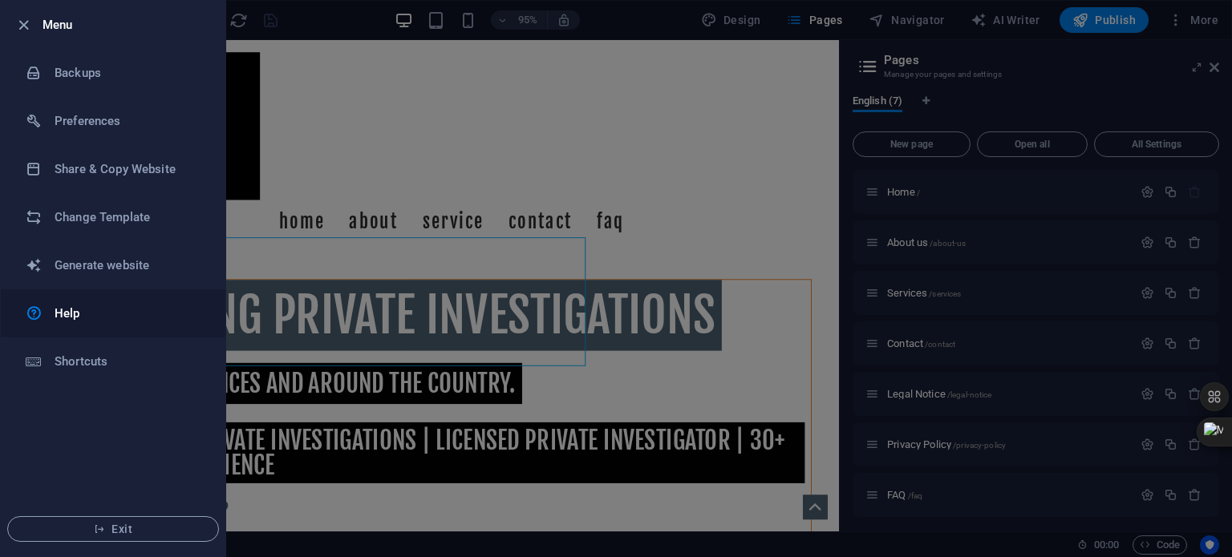
click at [60, 311] on h6 "Help" at bounding box center [129, 313] width 148 height 19
click at [52, 119] on div at bounding box center [40, 121] width 29 height 16
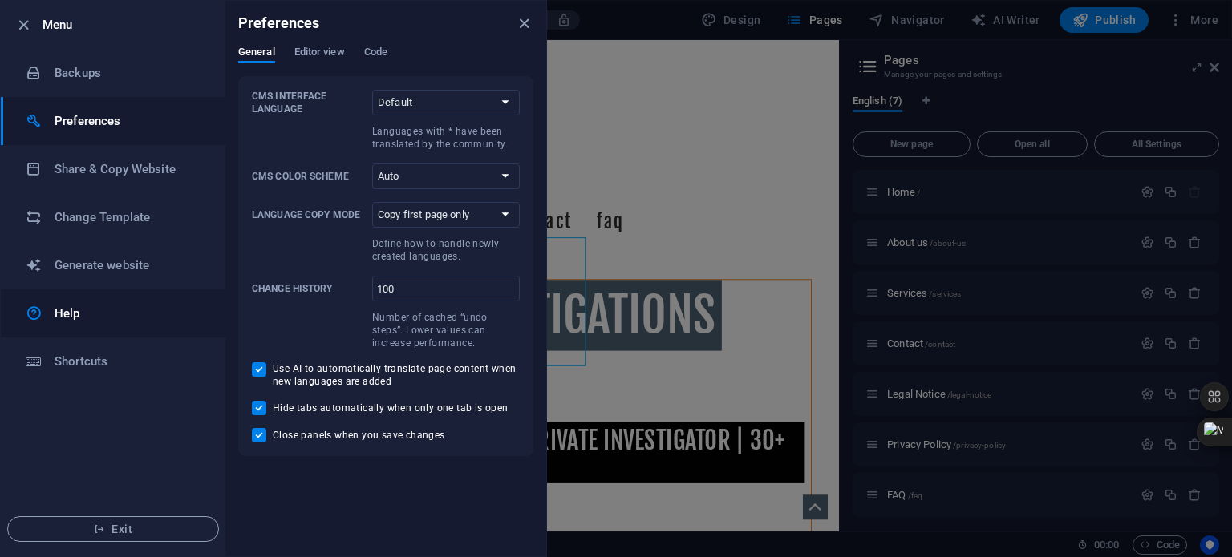
click at [67, 319] on h6 "Help" at bounding box center [129, 313] width 148 height 19
click at [523, 23] on icon "close" at bounding box center [524, 23] width 18 height 18
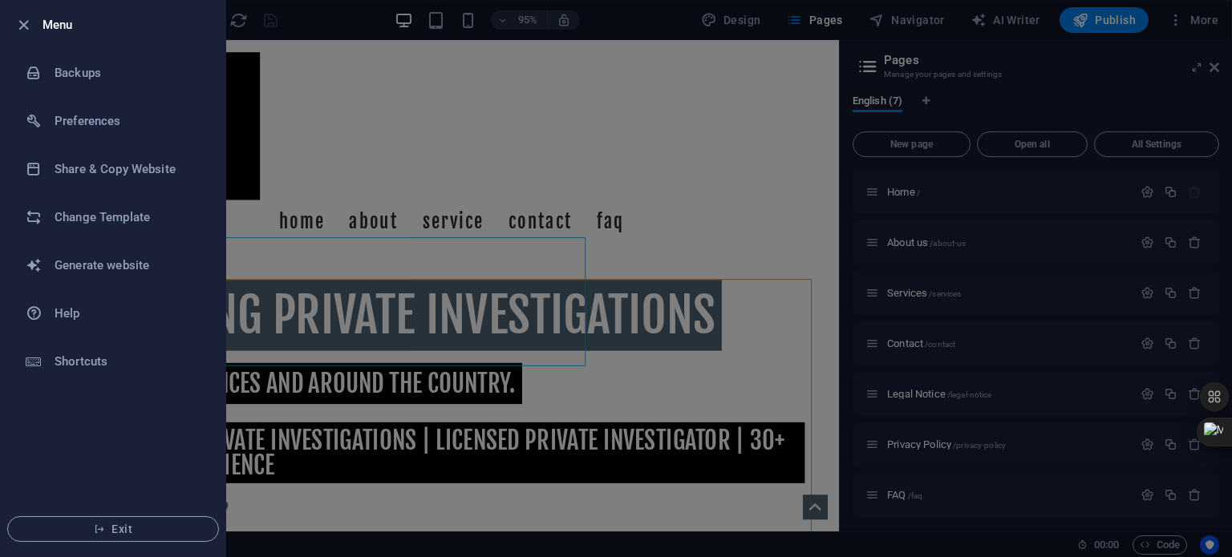
click at [341, 24] on div at bounding box center [616, 278] width 1232 height 557
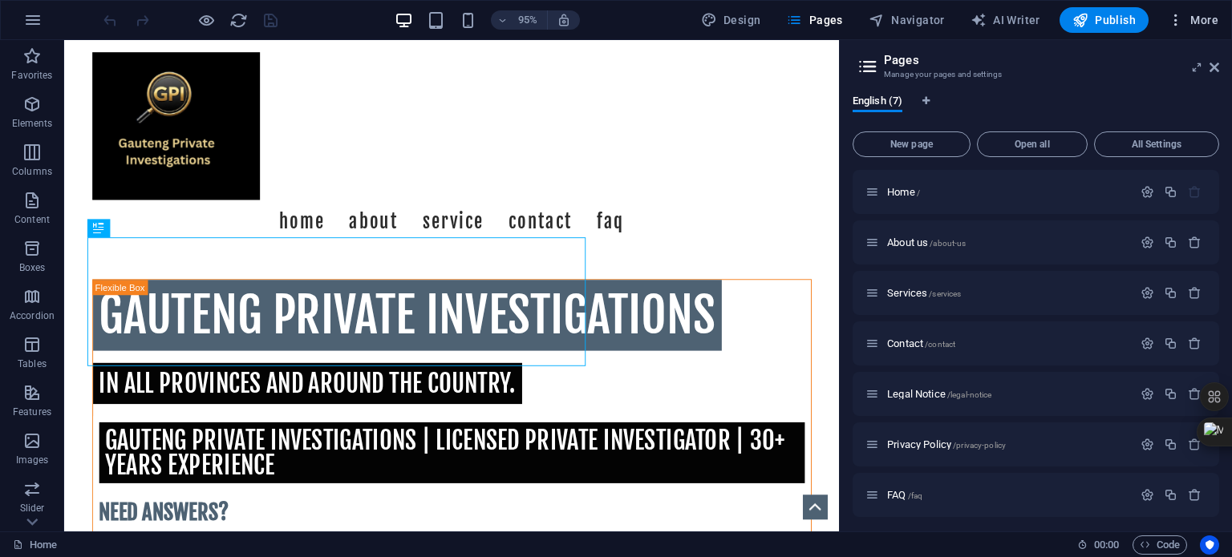
click at [1205, 21] on span "More" at bounding box center [1193, 20] width 51 height 16
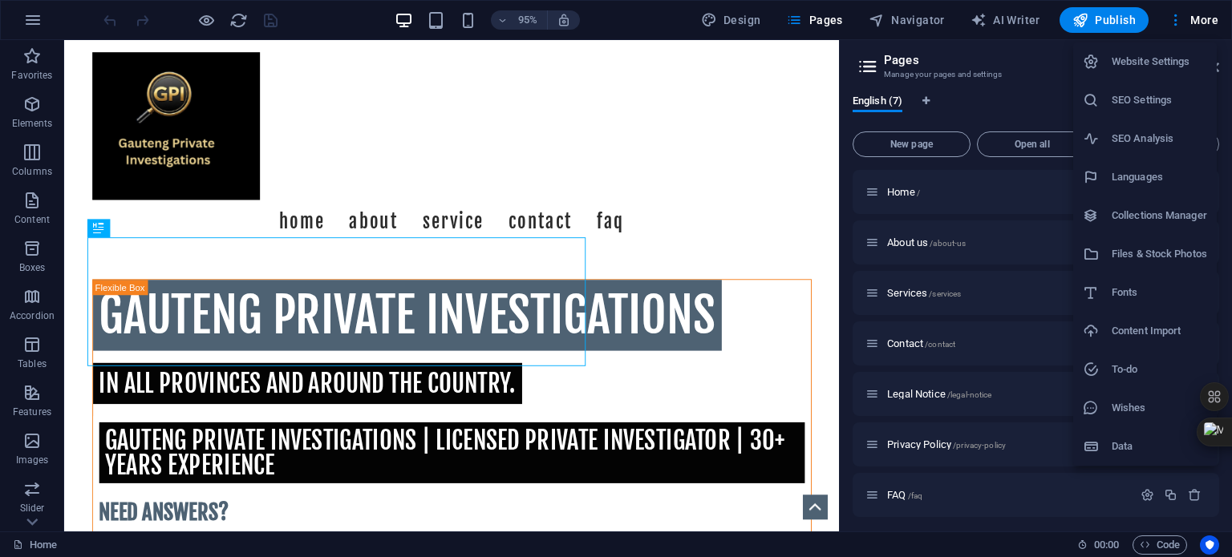
click at [1094, 64] on icon at bounding box center [1091, 62] width 16 height 16
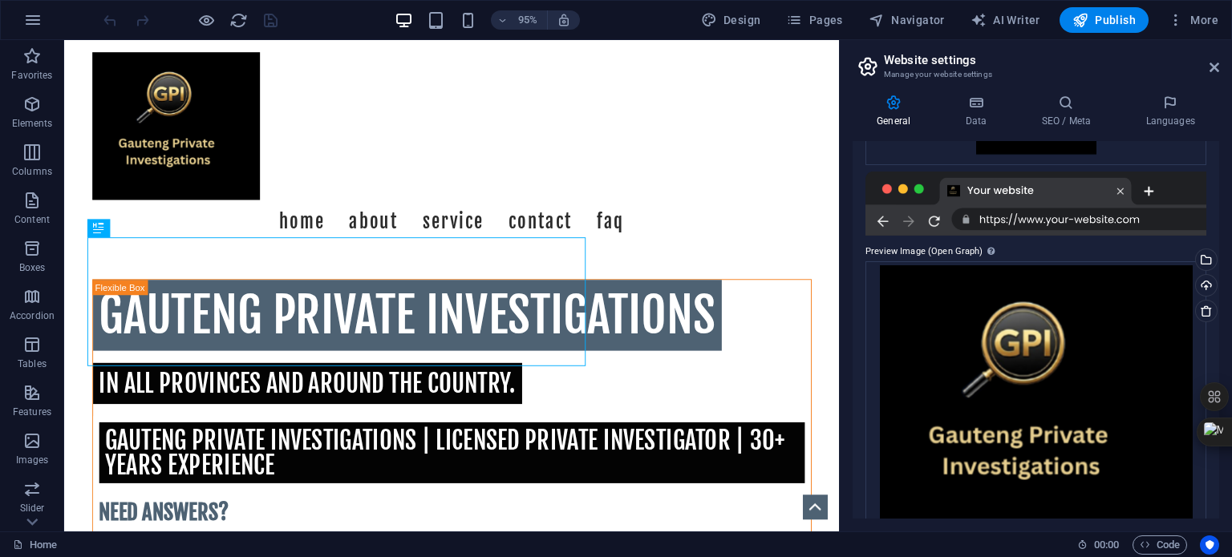
scroll to position [359, 0]
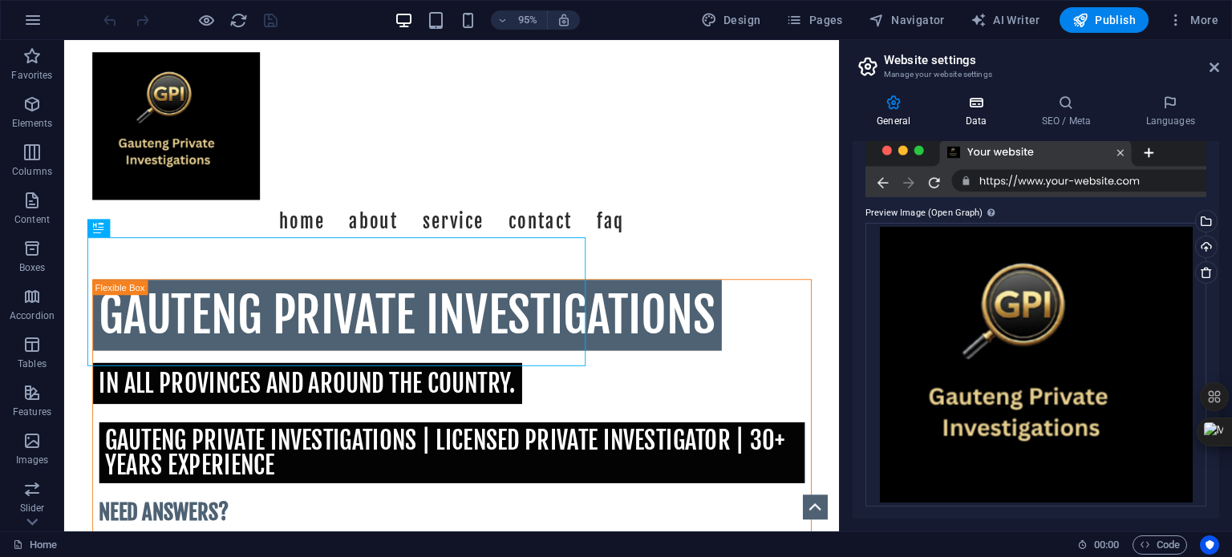
click at [975, 101] on icon at bounding box center [976, 103] width 70 height 16
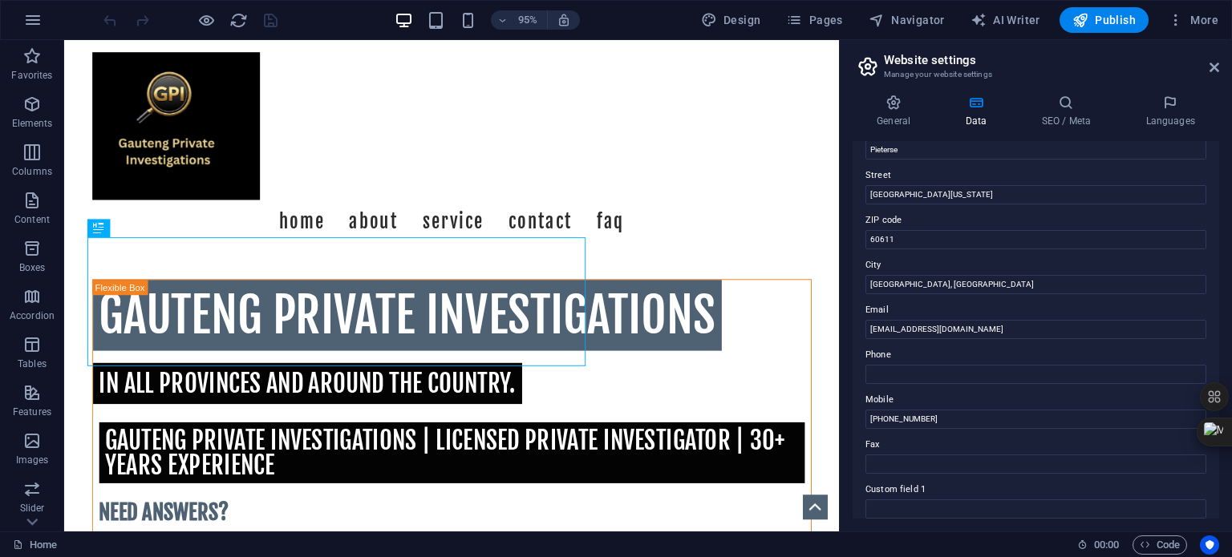
scroll to position [80, 0]
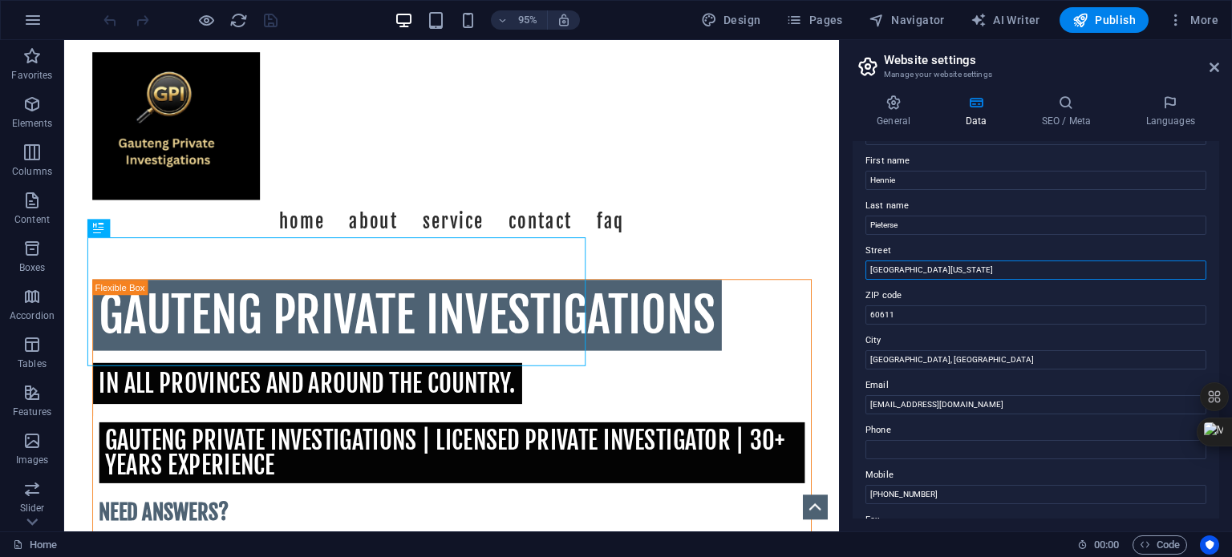
click at [984, 271] on input "[GEOGRAPHIC_DATA][US_STATE]" at bounding box center [1035, 270] width 341 height 19
type input "N"
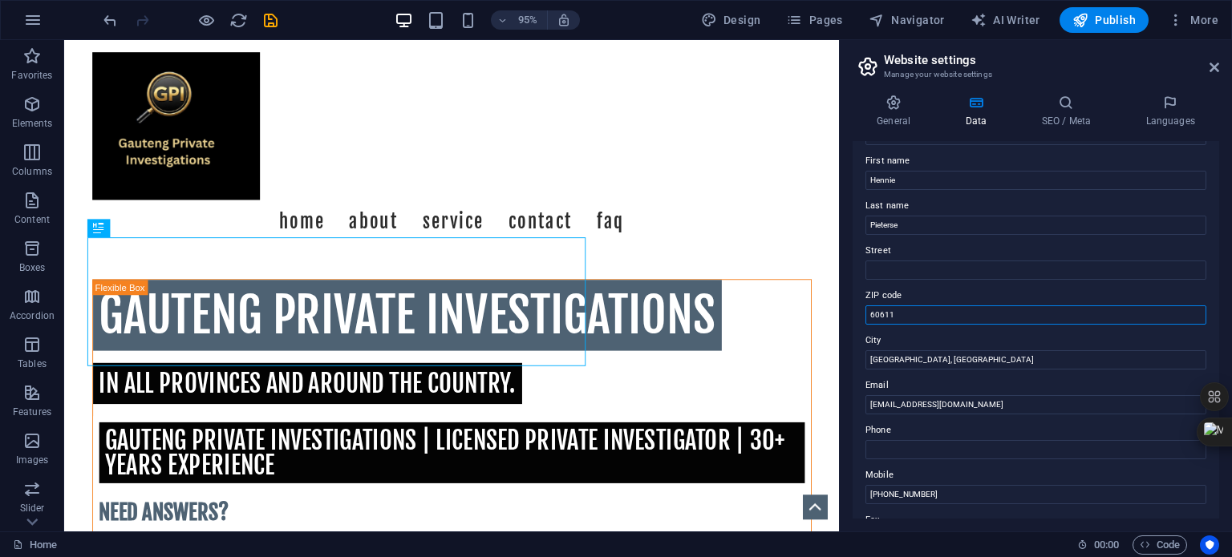
click at [966, 311] on input "60611" at bounding box center [1035, 315] width 341 height 19
type input "6"
type input "1441"
click at [975, 358] on input "[GEOGRAPHIC_DATA], [GEOGRAPHIC_DATA]" at bounding box center [1035, 359] width 341 height 19
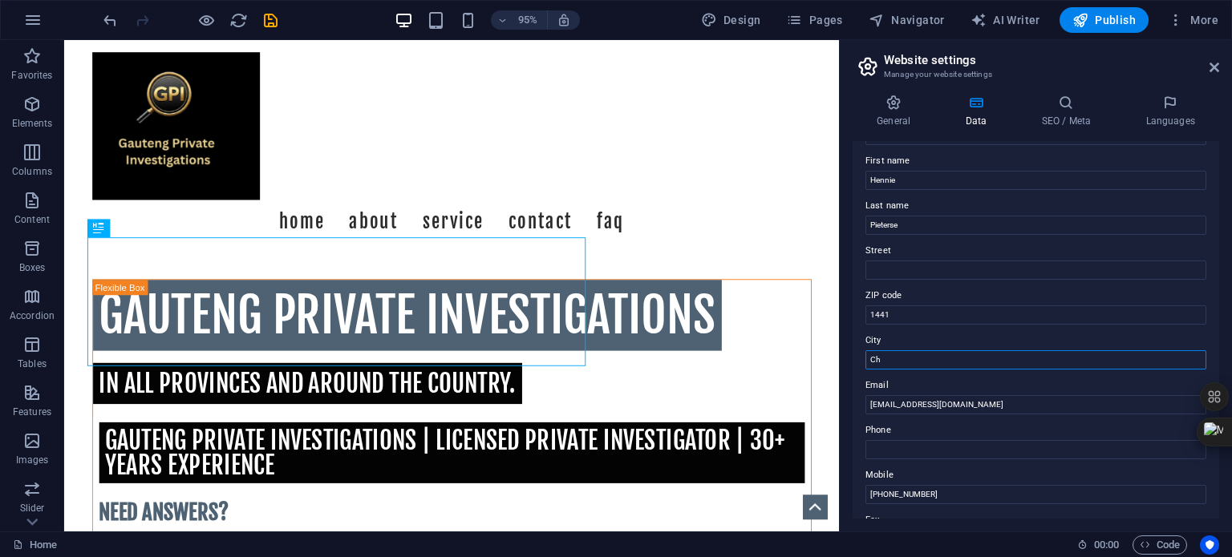
type input "C"
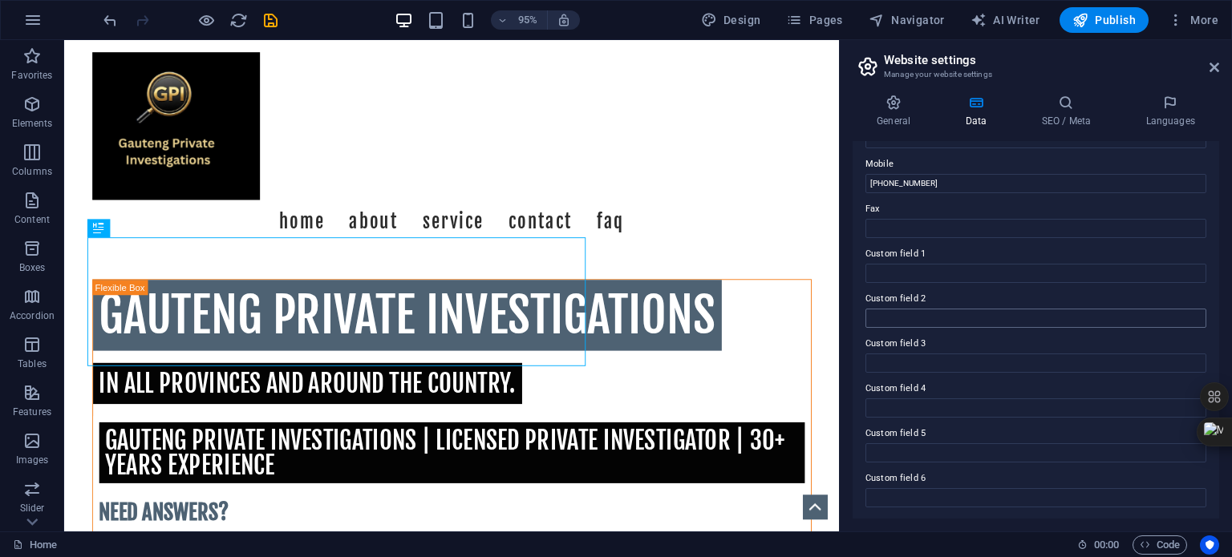
scroll to position [0, 0]
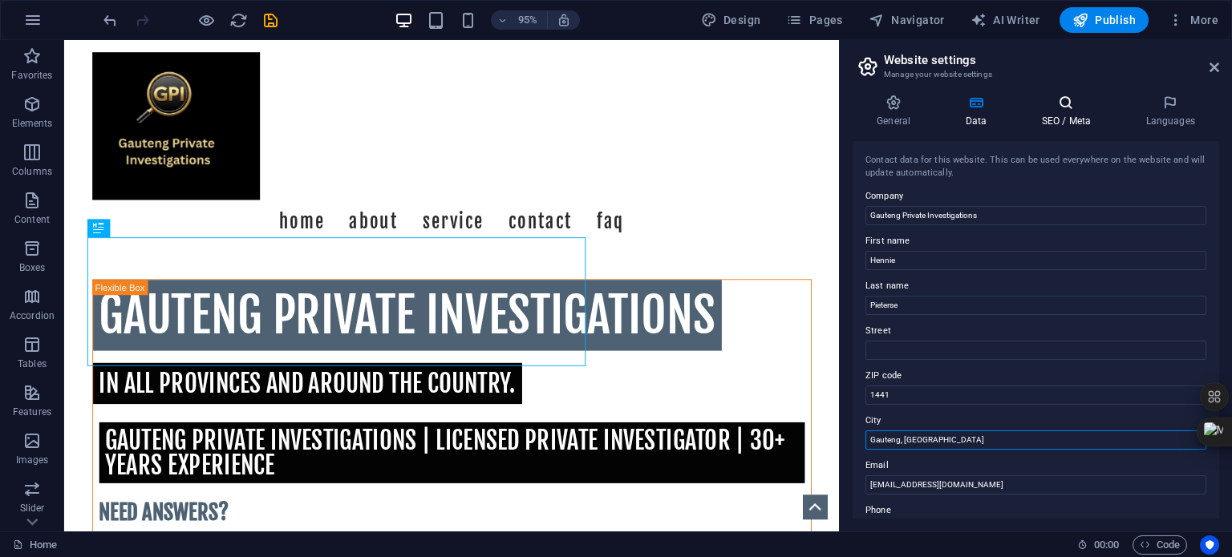
type input "Gauteng, [GEOGRAPHIC_DATA]"
click at [1066, 115] on h4 "SEO / Meta" at bounding box center [1069, 112] width 104 height 34
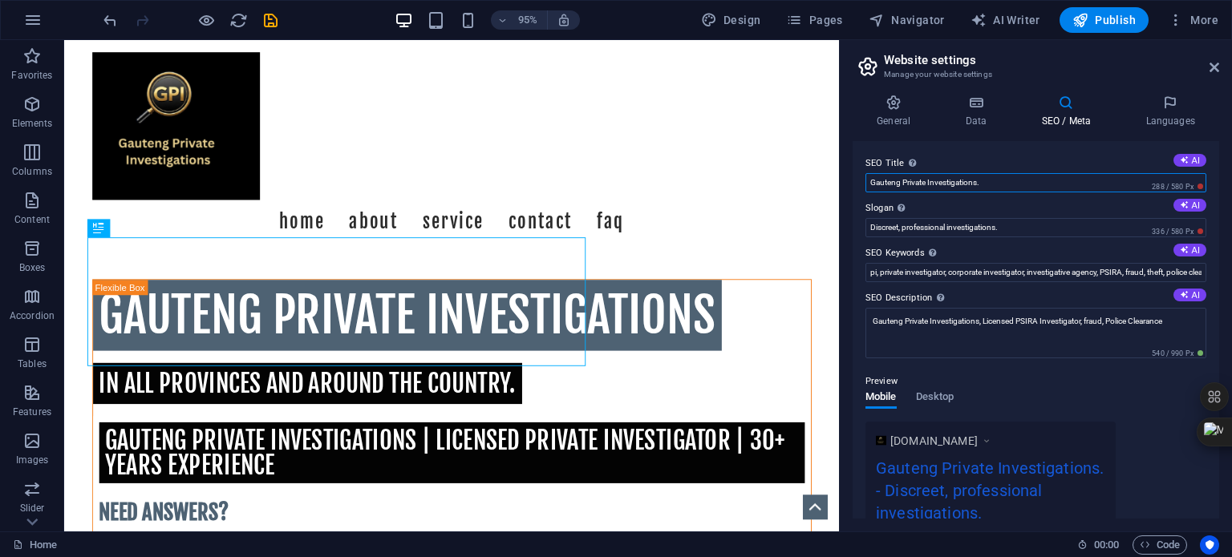
click at [1032, 184] on input "Gauteng Private Investigations." at bounding box center [1035, 182] width 341 height 19
click at [1004, 157] on label "SEO Title The title of your website - make it something that stands out in sear…" at bounding box center [1035, 163] width 341 height 19
click at [1004, 173] on input "Gauteng Private Investigations" at bounding box center [1035, 182] width 341 height 19
click at [988, 180] on input "Gauteng Private Investigations -nYou deserve the truth" at bounding box center [1035, 182] width 341 height 19
click at [1088, 180] on input "Gauteng Private Investigations - You deserve the truth" at bounding box center [1035, 182] width 341 height 19
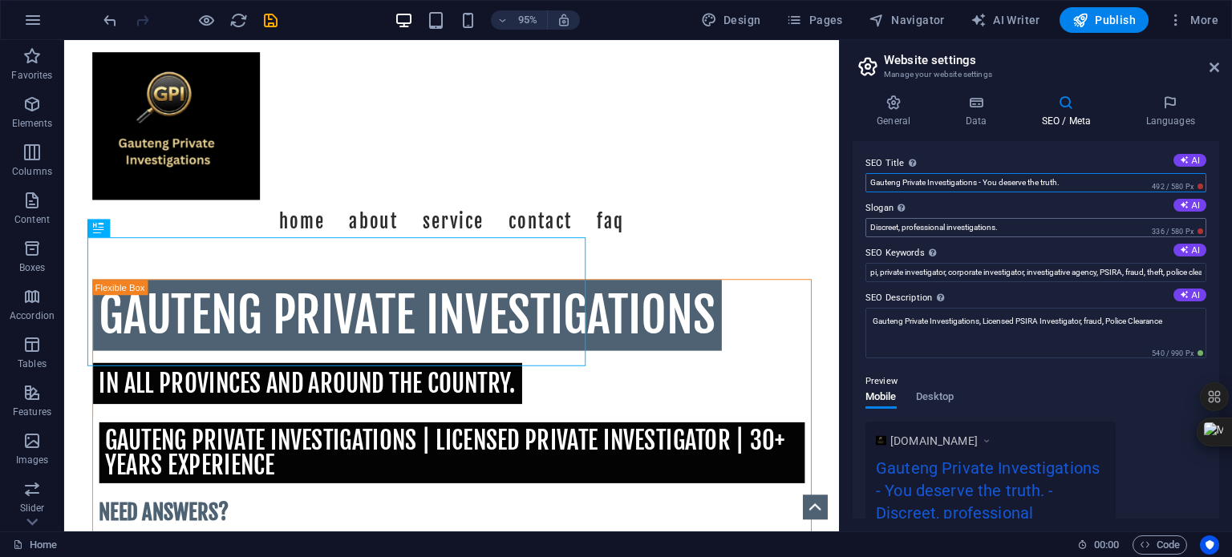
type input "Gauteng Private Investigations - You deserve the truth."
click at [1042, 228] on input "Discreet, professional investigations." at bounding box center [1035, 227] width 341 height 19
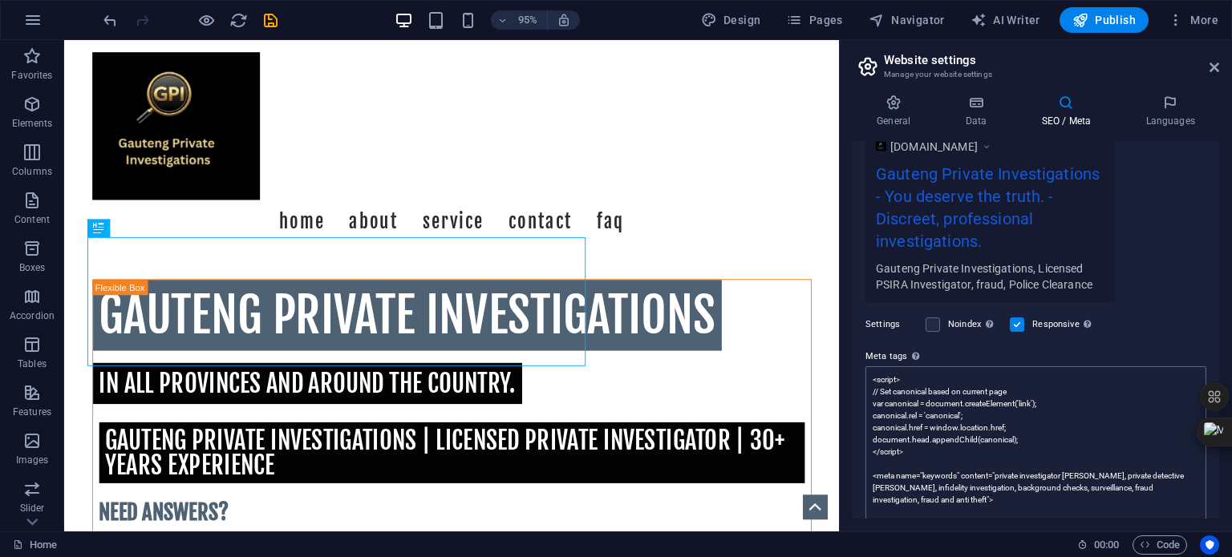
drag, startPoint x: 872, startPoint y: 378, endPoint x: 1040, endPoint y: 448, distance: 181.8
click at [1040, 448] on textarea "<script> // Set canonical based on current page var canonical = document.create…" at bounding box center [1035, 451] width 341 height 171
click at [1135, 56] on h2 "Website settings" at bounding box center [1051, 60] width 335 height 14
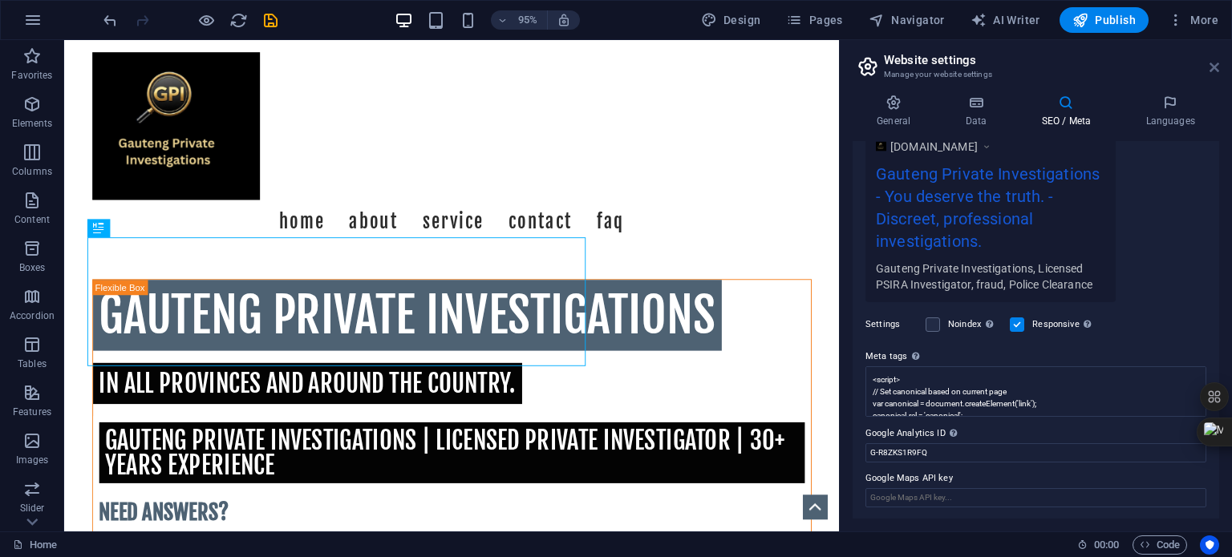
click at [1215, 67] on icon at bounding box center [1214, 67] width 10 height 13
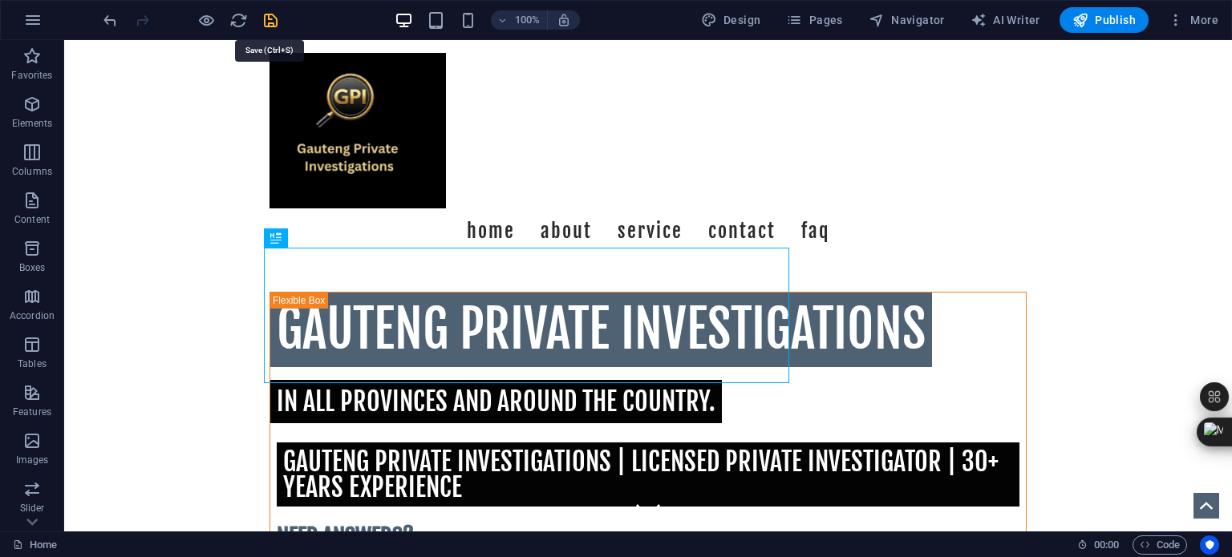
click at [273, 18] on icon "save" at bounding box center [270, 20] width 18 height 18
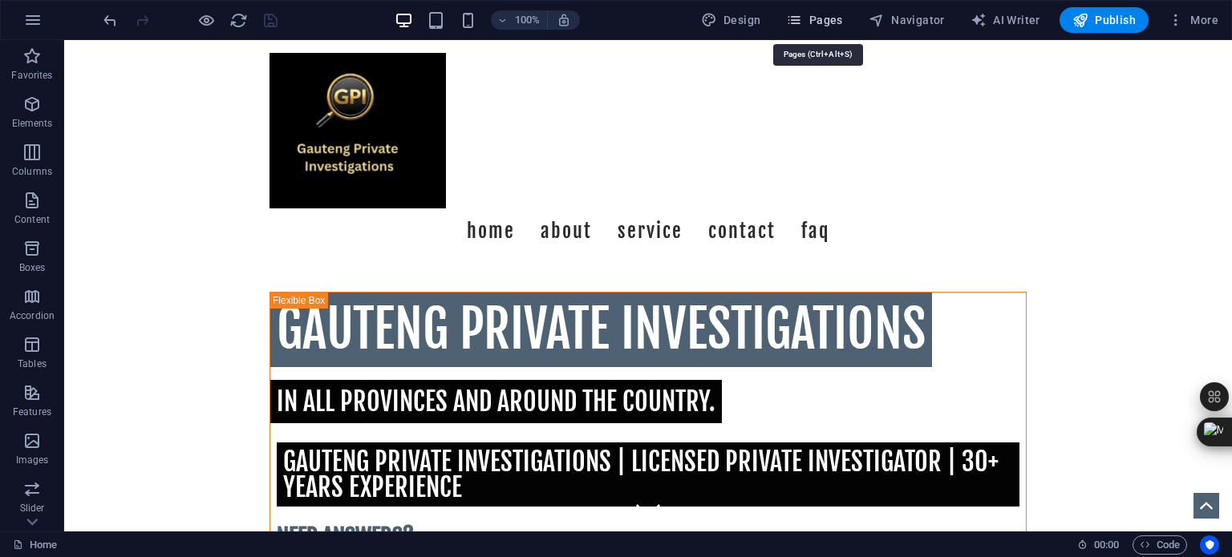
click at [814, 18] on span "Pages" at bounding box center [814, 20] width 56 height 16
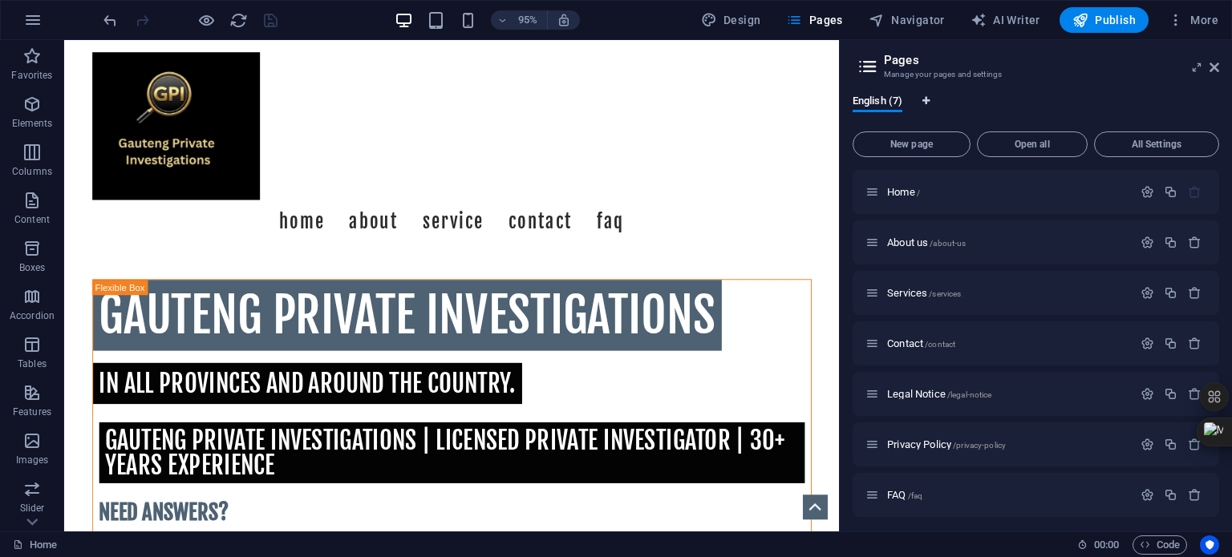
click at [927, 102] on icon "Language Tabs" at bounding box center [925, 101] width 7 height 10
select select "41"
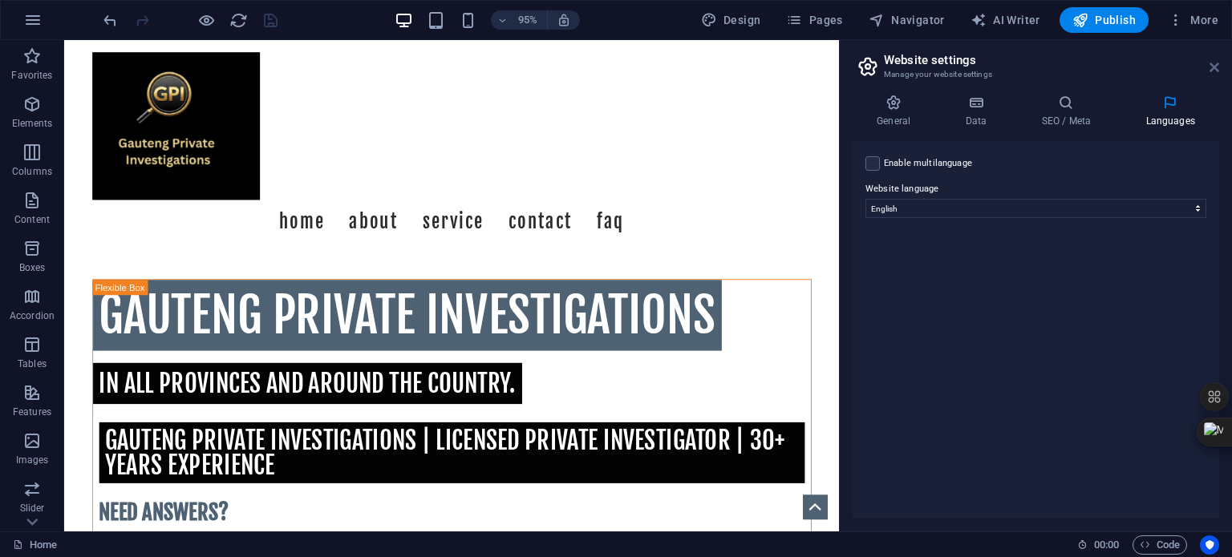
click at [1209, 63] on icon at bounding box center [1214, 67] width 10 height 13
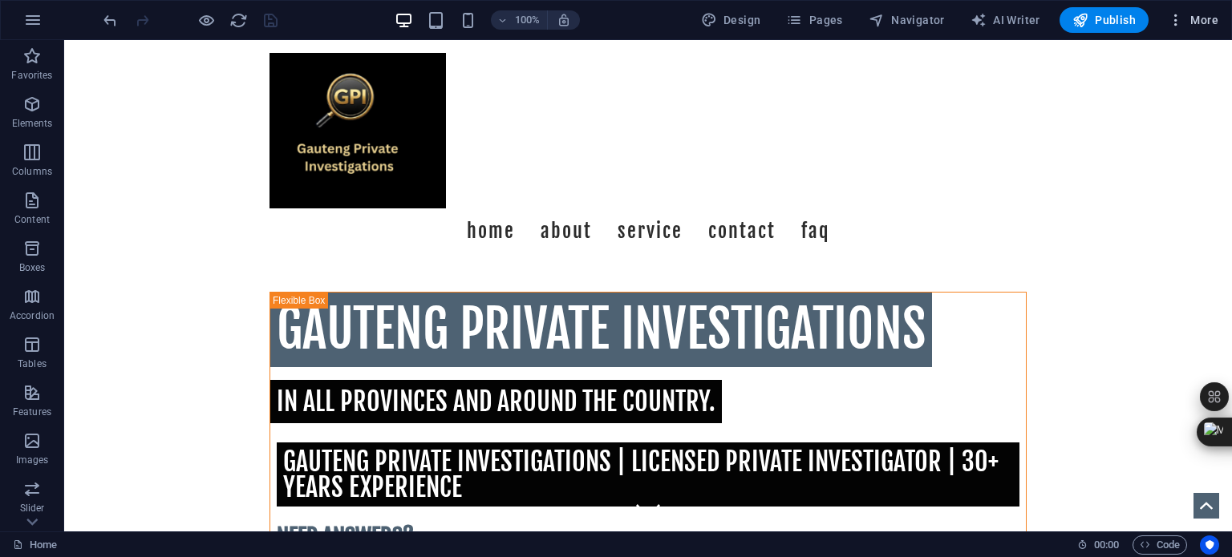
click at [1200, 15] on span "More" at bounding box center [1193, 20] width 51 height 16
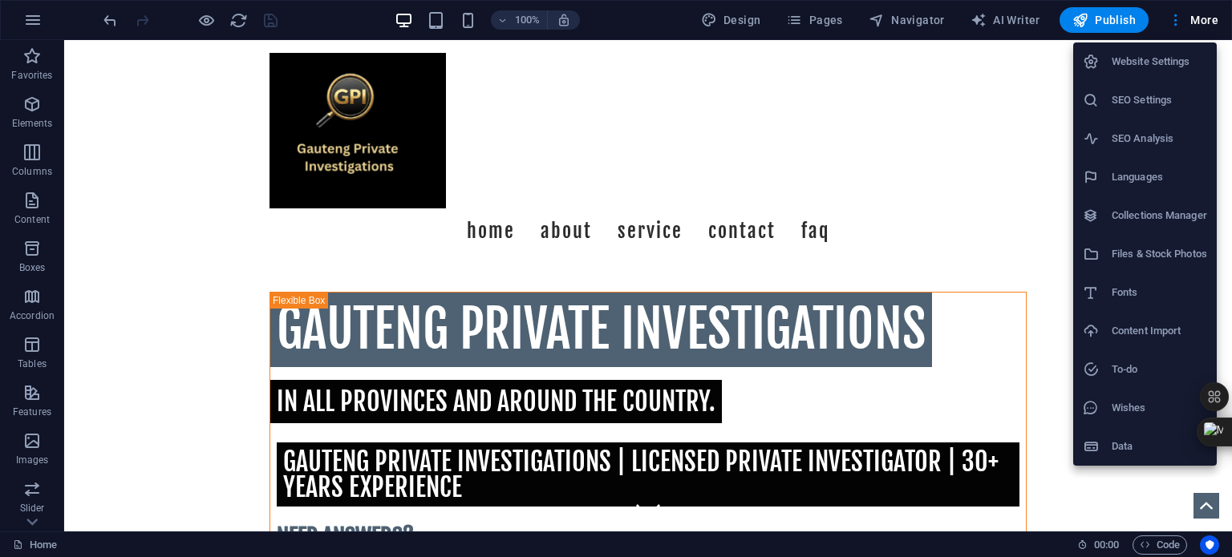
click at [1170, 52] on h6 "Website Settings" at bounding box center [1158, 61] width 95 height 19
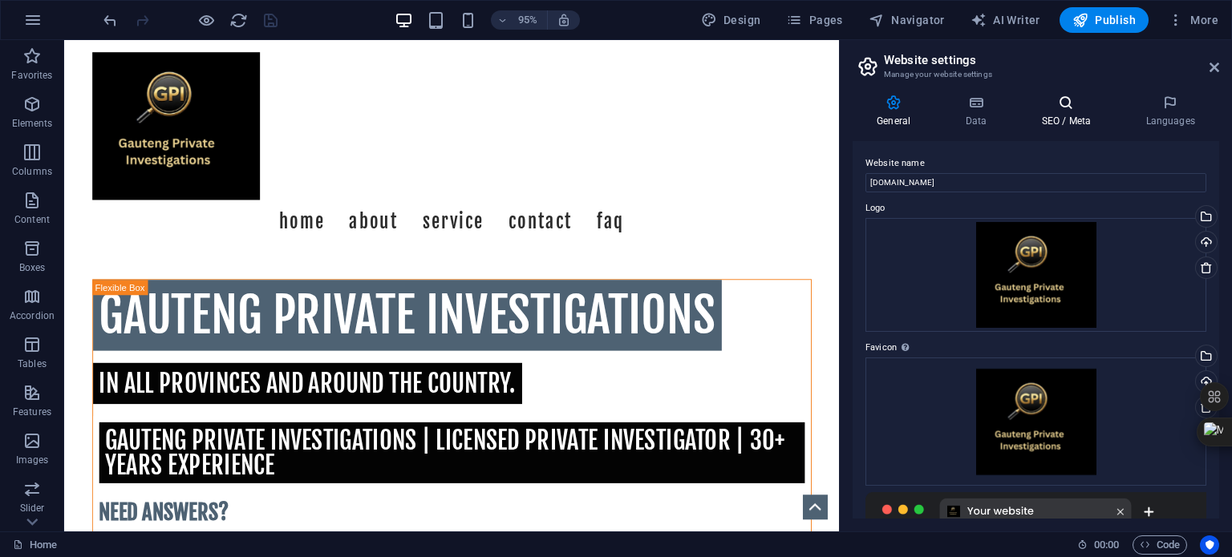
click at [1069, 102] on icon at bounding box center [1066, 103] width 98 height 16
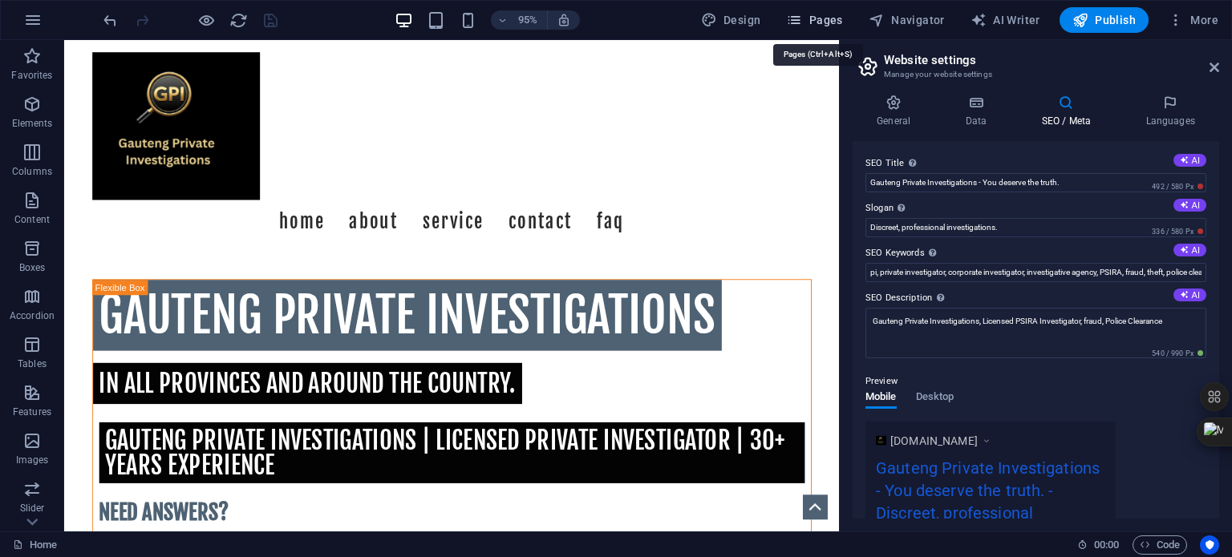
click at [827, 21] on span "Pages" at bounding box center [814, 20] width 56 height 16
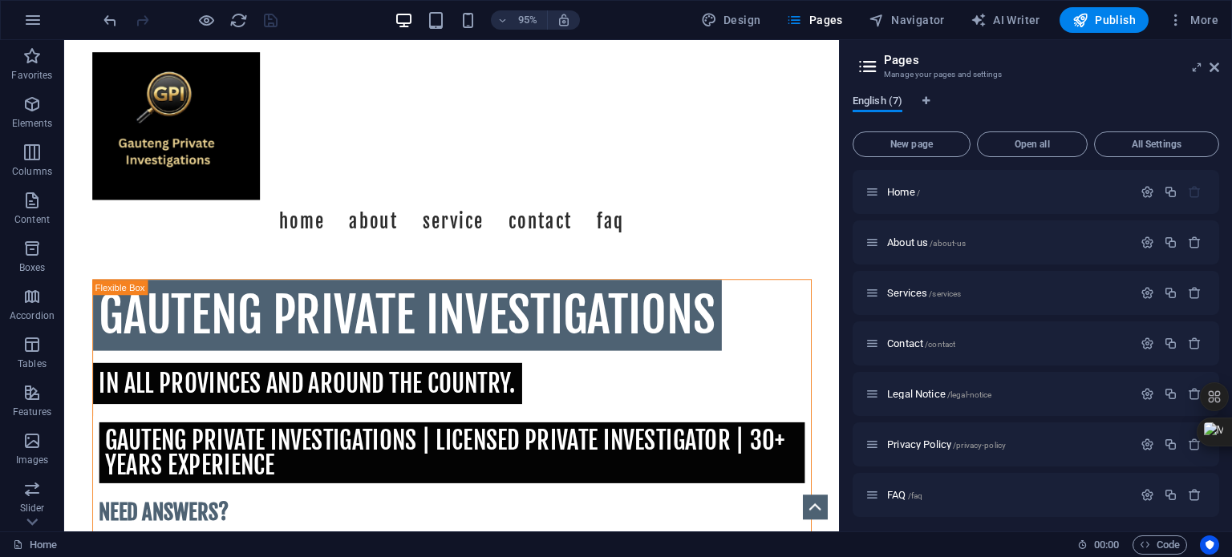
click at [875, 100] on span "English (7)" at bounding box center [877, 102] width 50 height 22
click at [871, 67] on icon at bounding box center [868, 66] width 24 height 22
click at [1196, 68] on icon at bounding box center [1196, 67] width 0 height 13
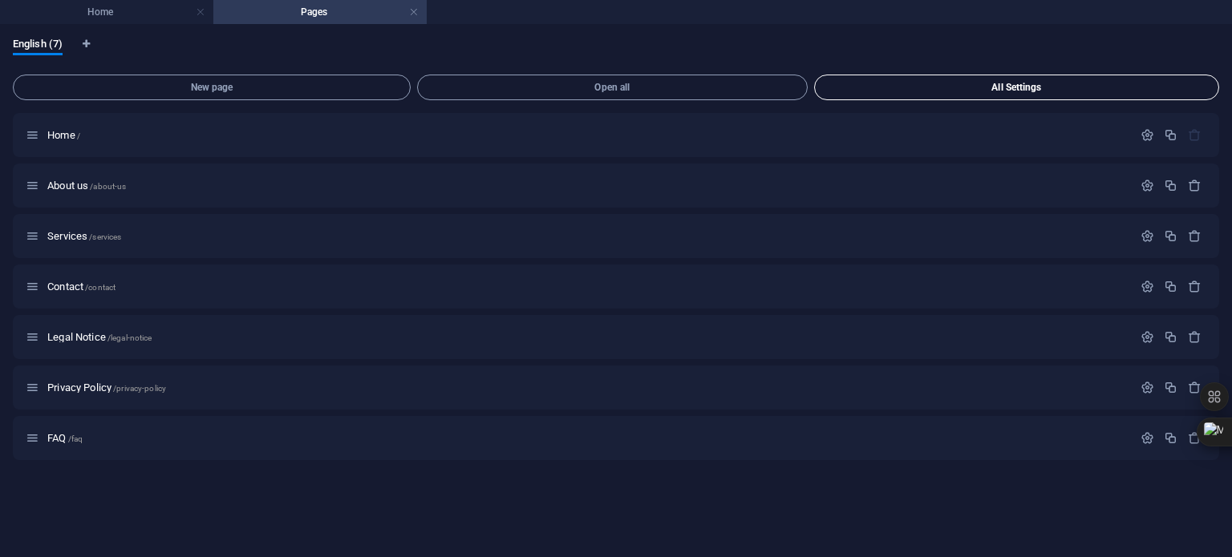
click at [977, 83] on span "All Settings" at bounding box center [1016, 88] width 391 height 10
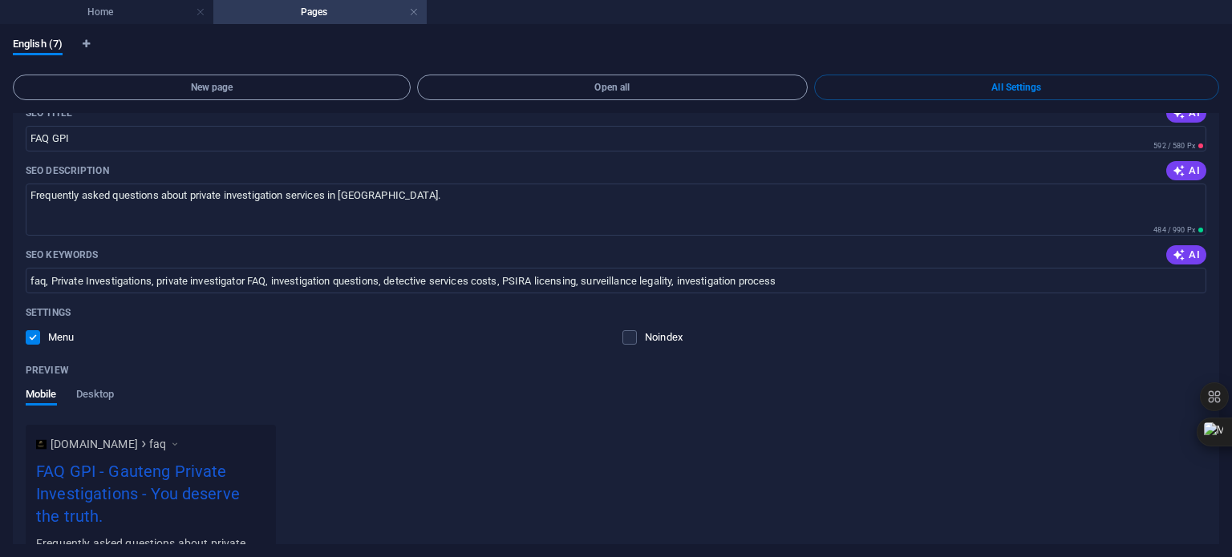
scroll to position [4690, 0]
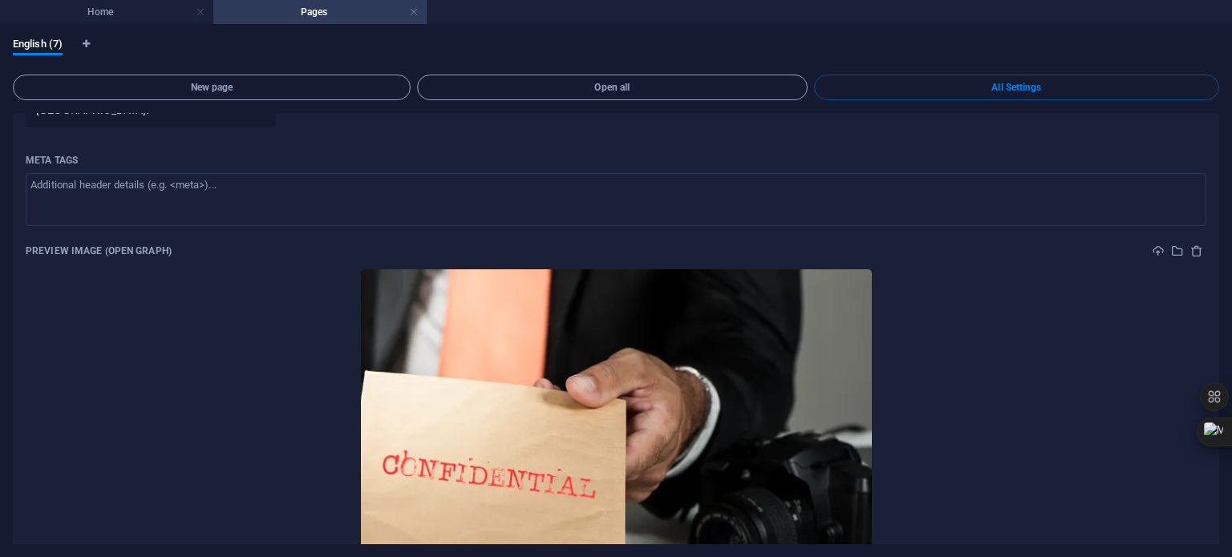
scroll to position [5156, 0]
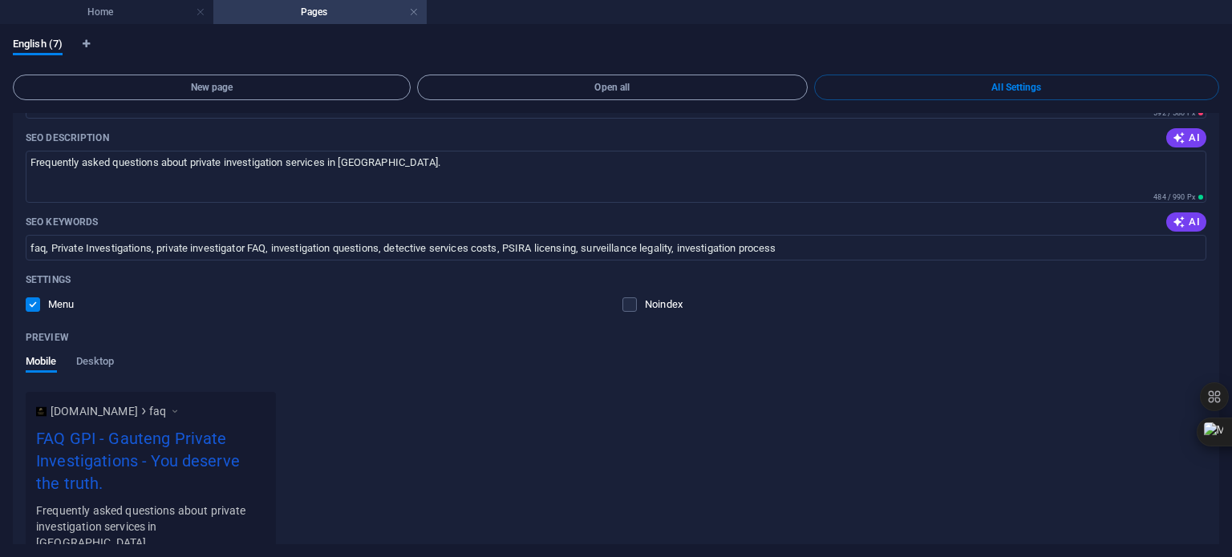
scroll to position [4690, 0]
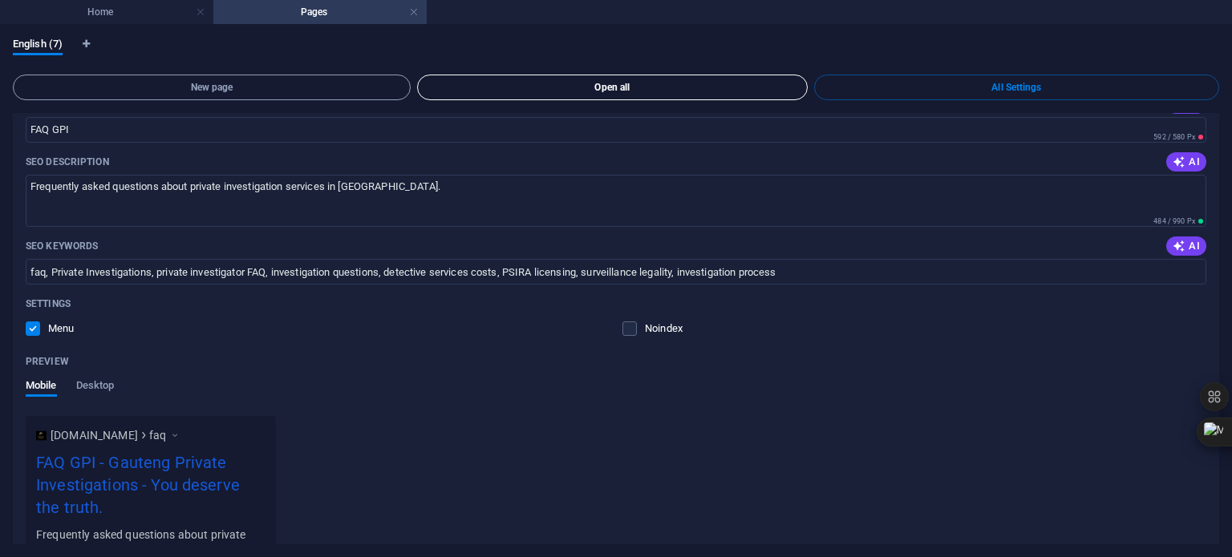
click at [603, 86] on span "Open all" at bounding box center [612, 88] width 376 height 10
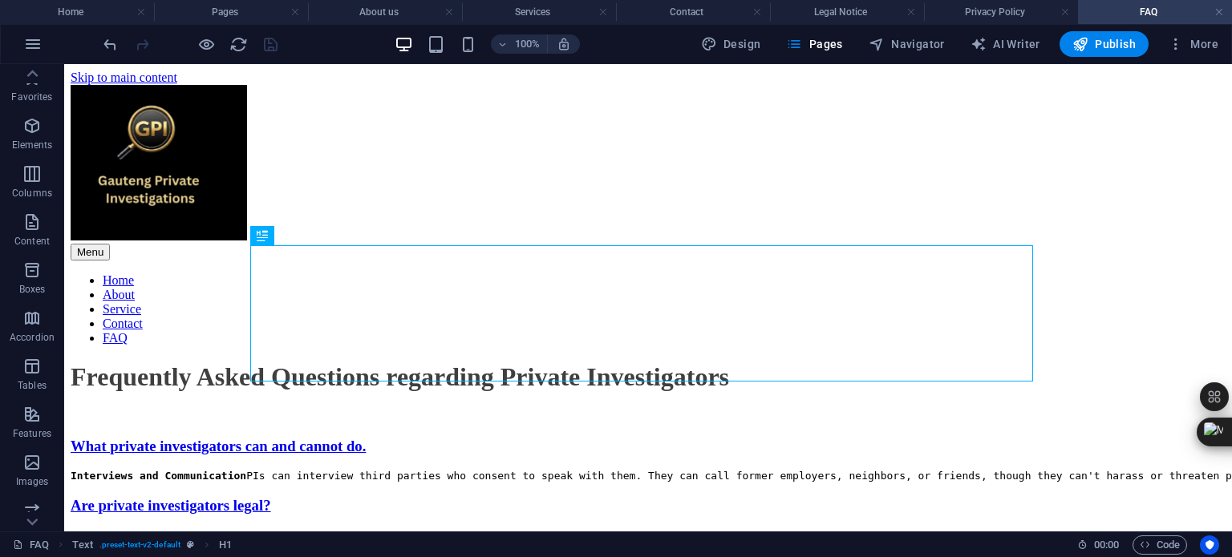
scroll to position [0, 0]
click at [450, 13] on link at bounding box center [449, 12] width 10 height 15
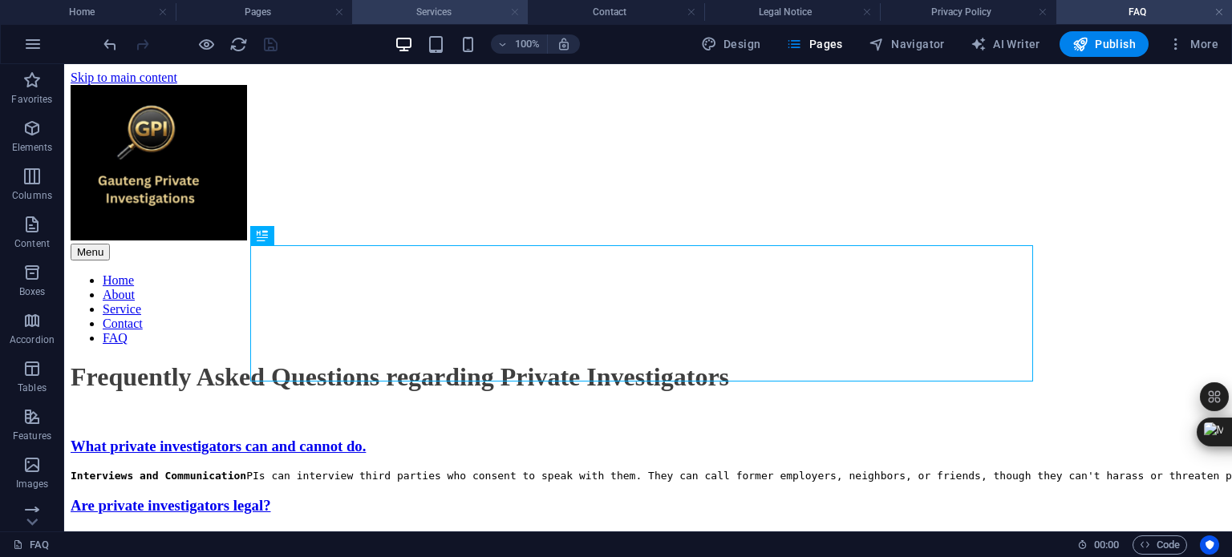
click at [513, 13] on link at bounding box center [515, 12] width 10 height 15
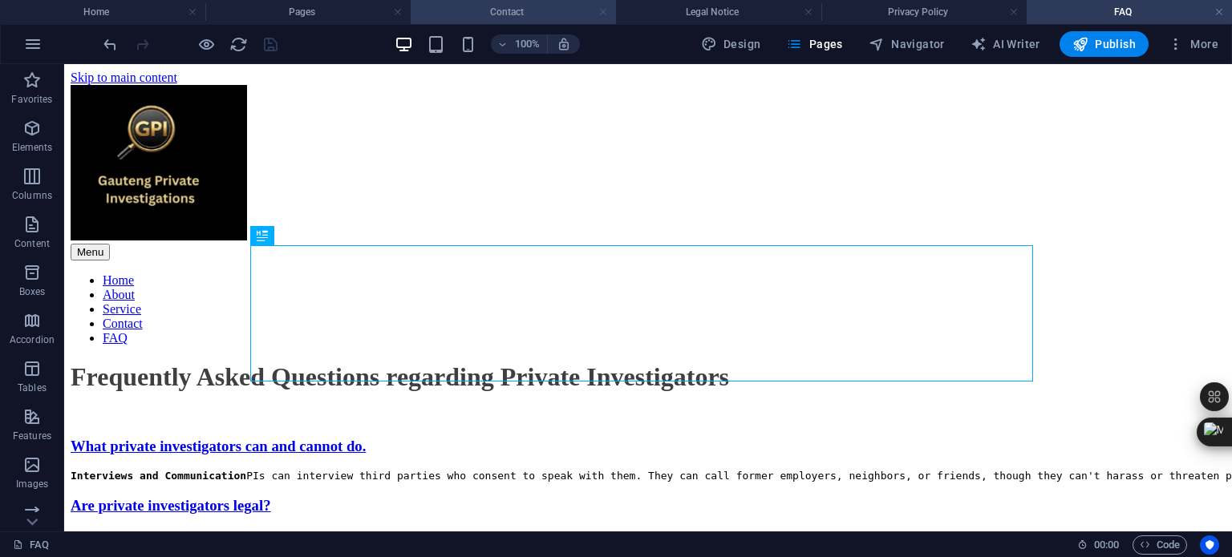
click at [604, 12] on link at bounding box center [603, 12] width 10 height 15
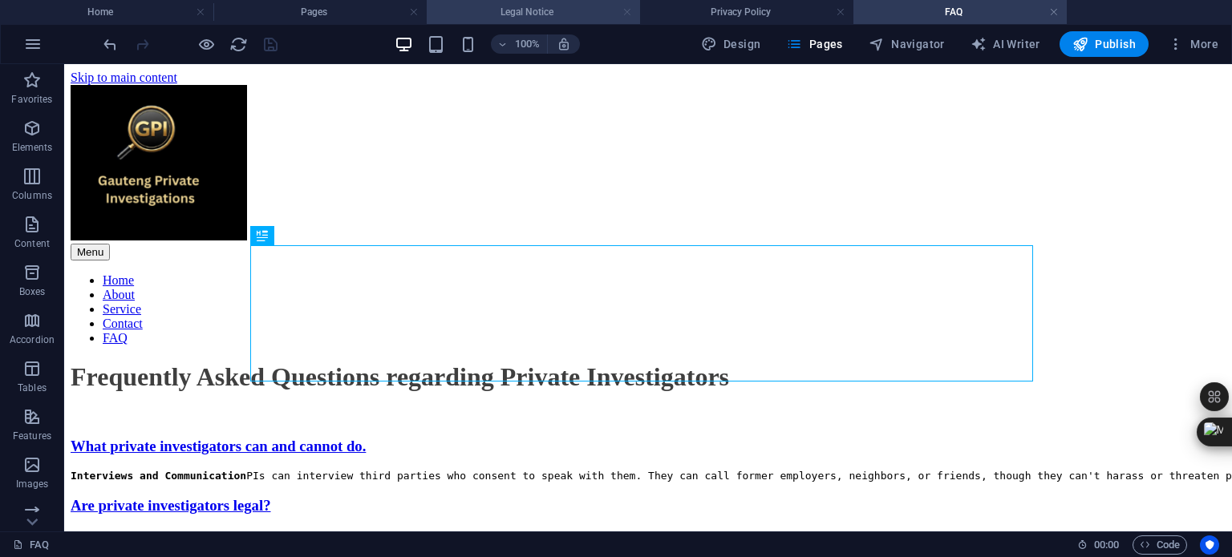
click at [625, 11] on link at bounding box center [627, 12] width 10 height 15
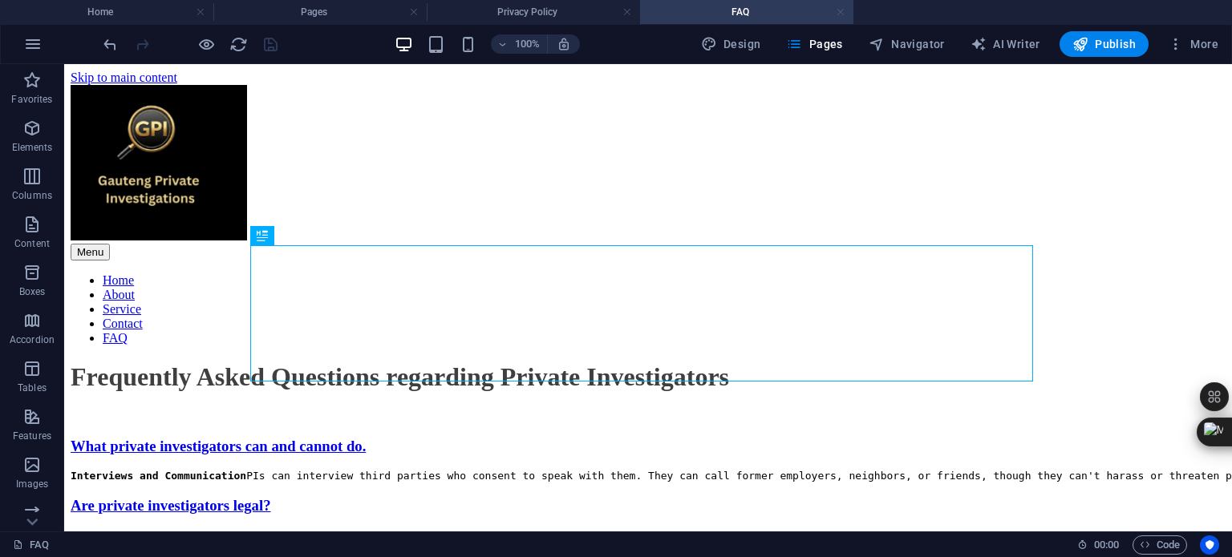
click at [840, 11] on link at bounding box center [841, 12] width 10 height 15
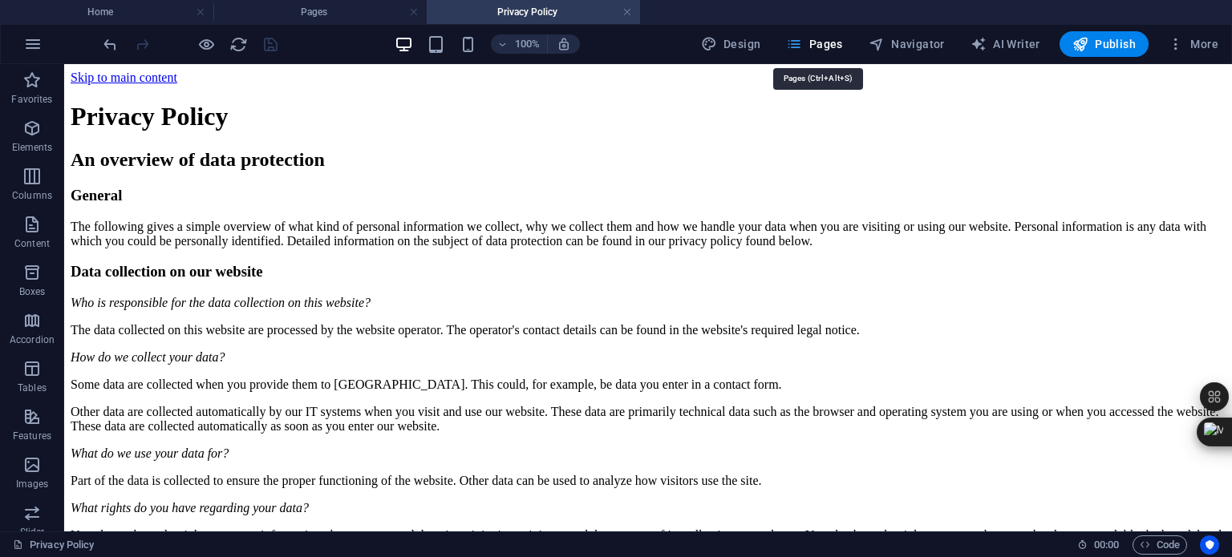
click at [832, 46] on span "Pages" at bounding box center [814, 44] width 56 height 16
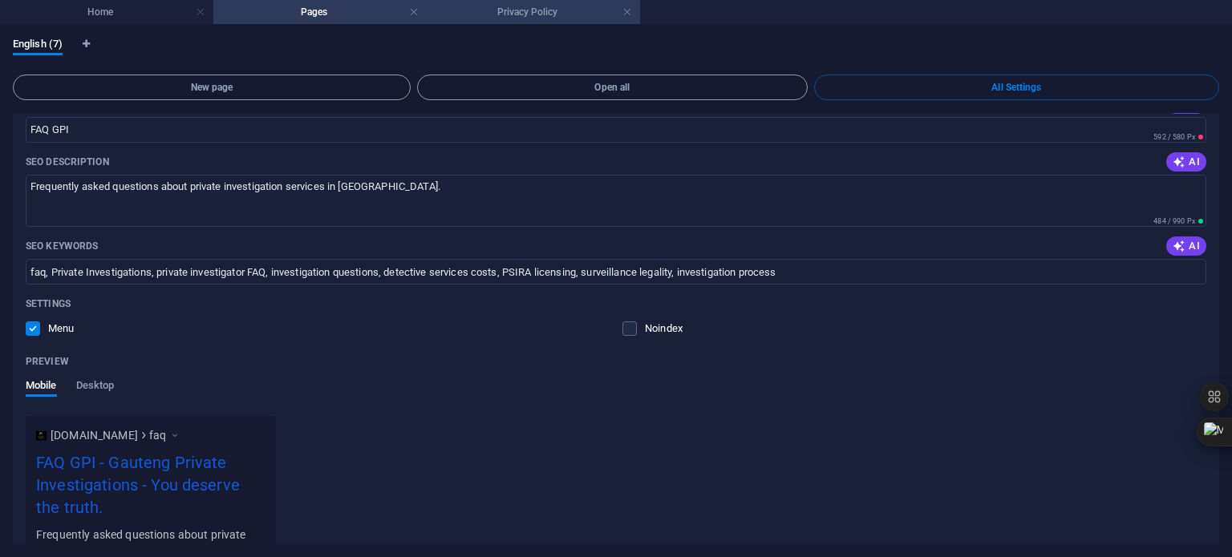
click at [516, 10] on h4 "Privacy Policy" at bounding box center [533, 12] width 213 height 18
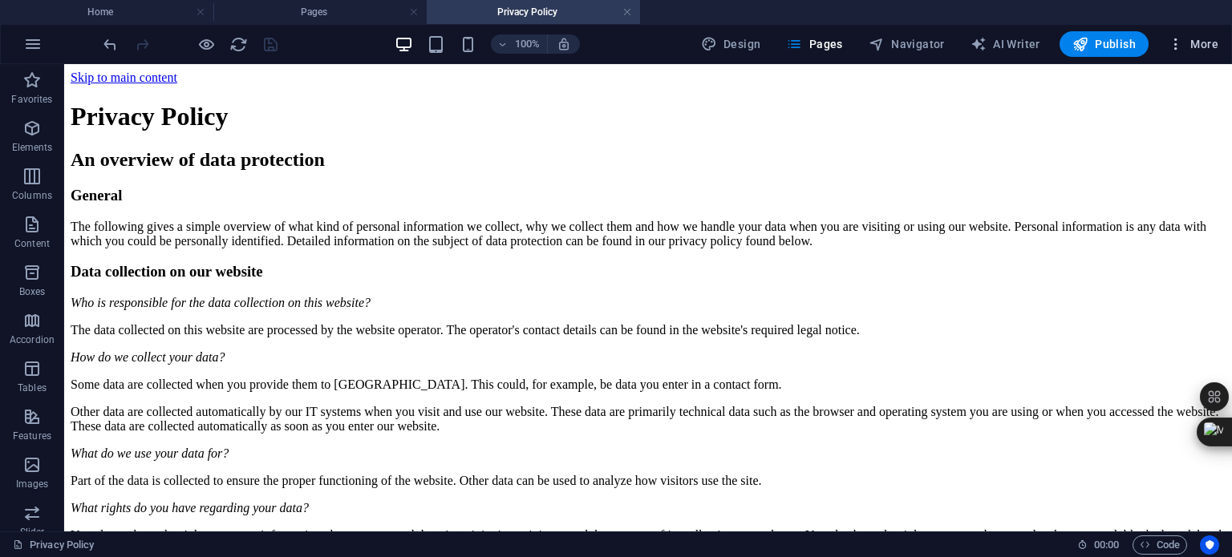
click at [1177, 49] on icon "button" at bounding box center [1176, 44] width 16 height 16
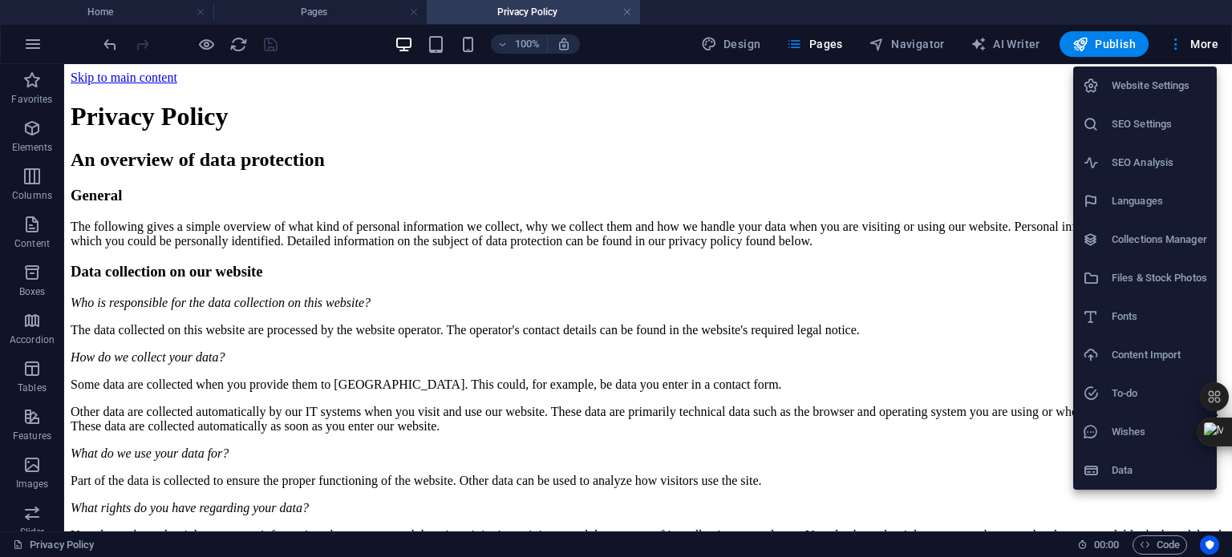
click at [1158, 122] on h6 "SEO Settings" at bounding box center [1158, 124] width 95 height 19
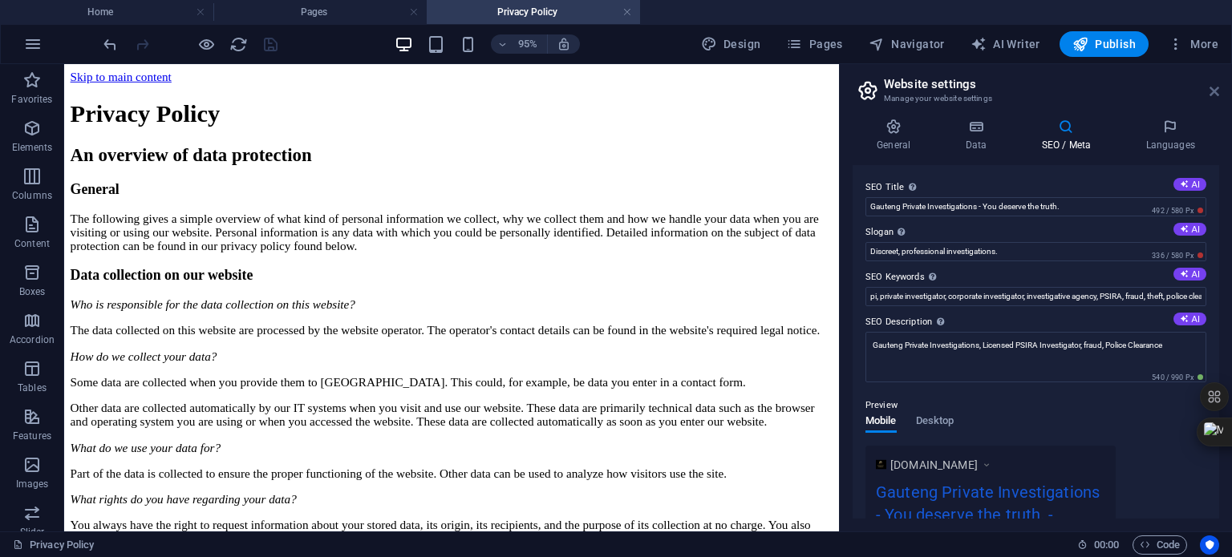
click at [1216, 90] on icon at bounding box center [1214, 91] width 10 height 13
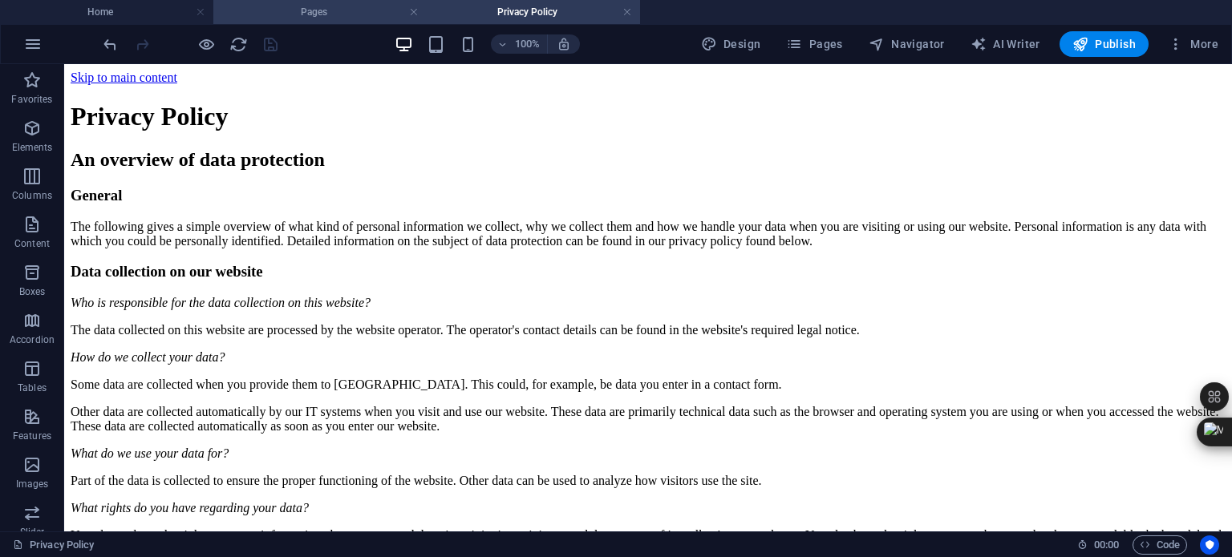
click at [282, 10] on h4 "Pages" at bounding box center [319, 12] width 213 height 18
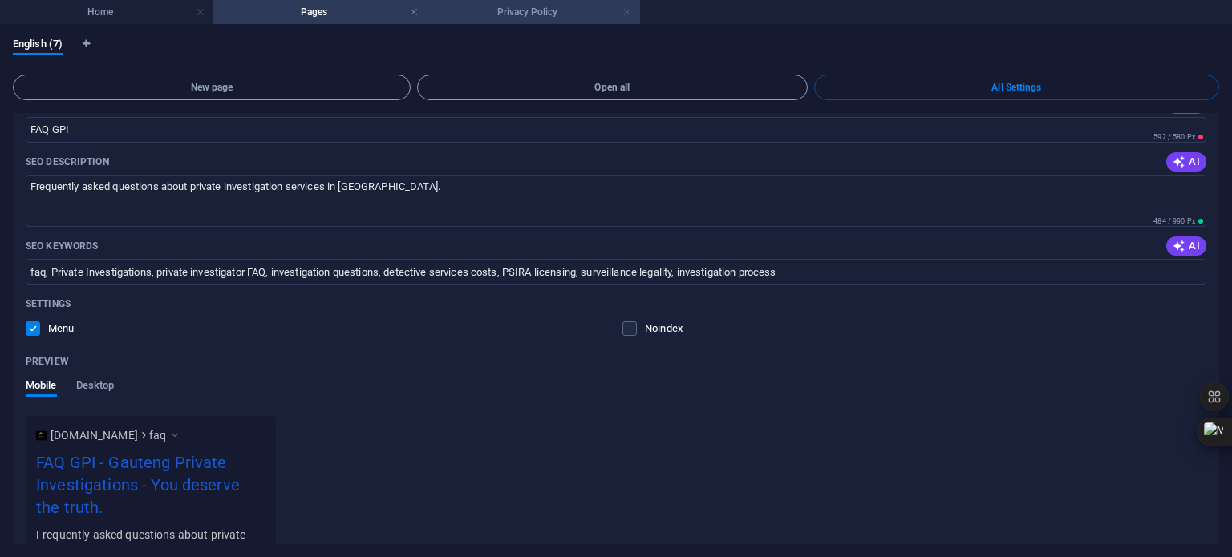
click at [625, 9] on link at bounding box center [627, 12] width 10 height 15
click at [412, 13] on link at bounding box center [414, 12] width 10 height 15
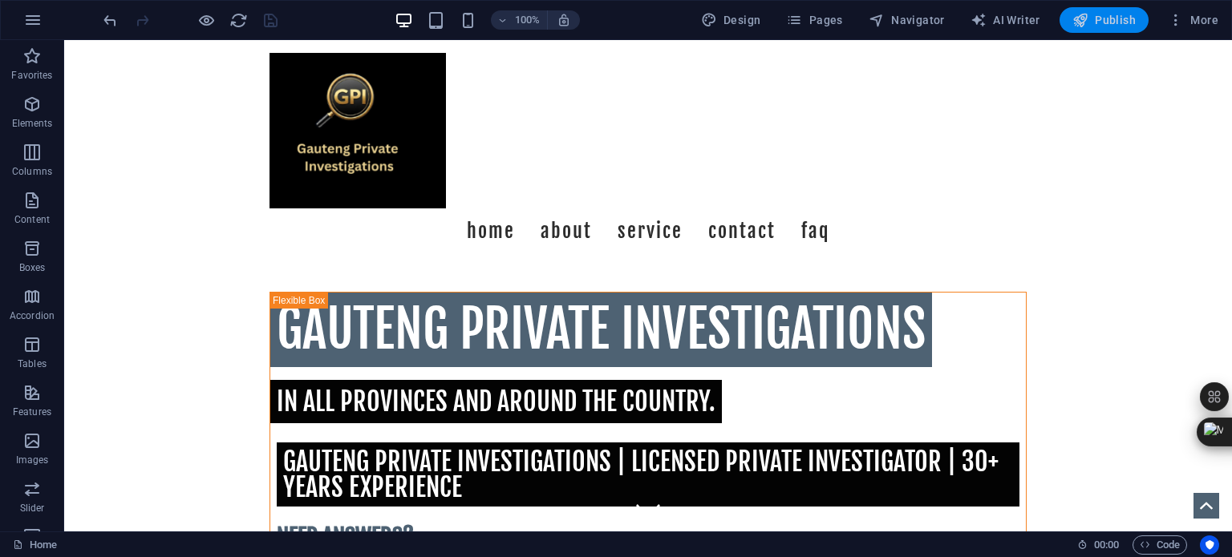
click at [1116, 22] on span "Publish" at bounding box center [1103, 20] width 63 height 16
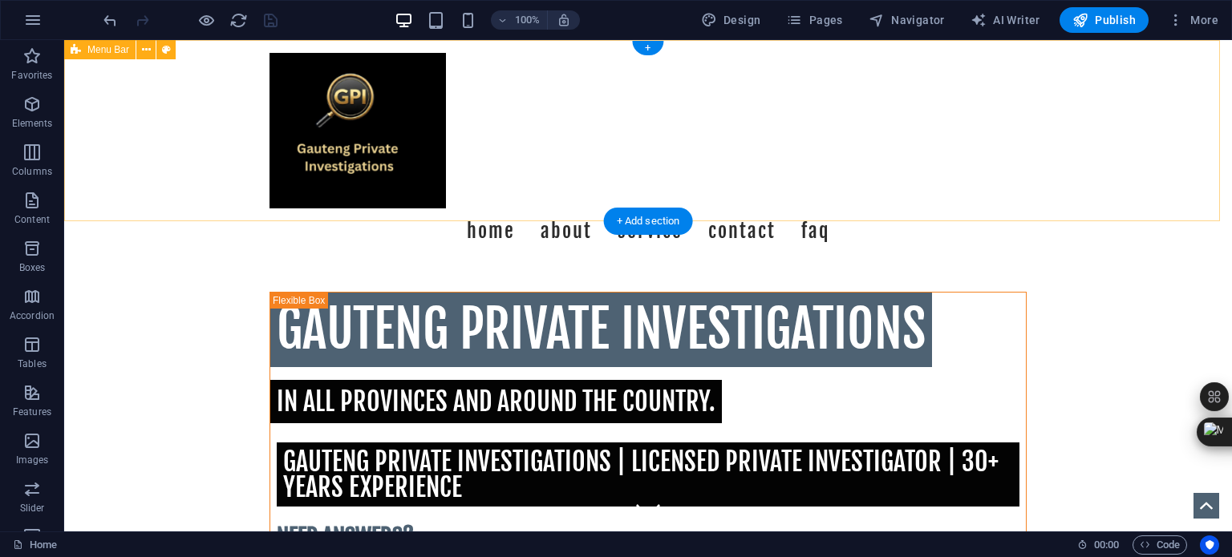
click at [521, 76] on div "Menu Home About Service Contact FAQ" at bounding box center [648, 153] width 1168 height 226
click at [465, 193] on div "Menu Home About Service Contact FAQ" at bounding box center [648, 153] width 1168 height 226
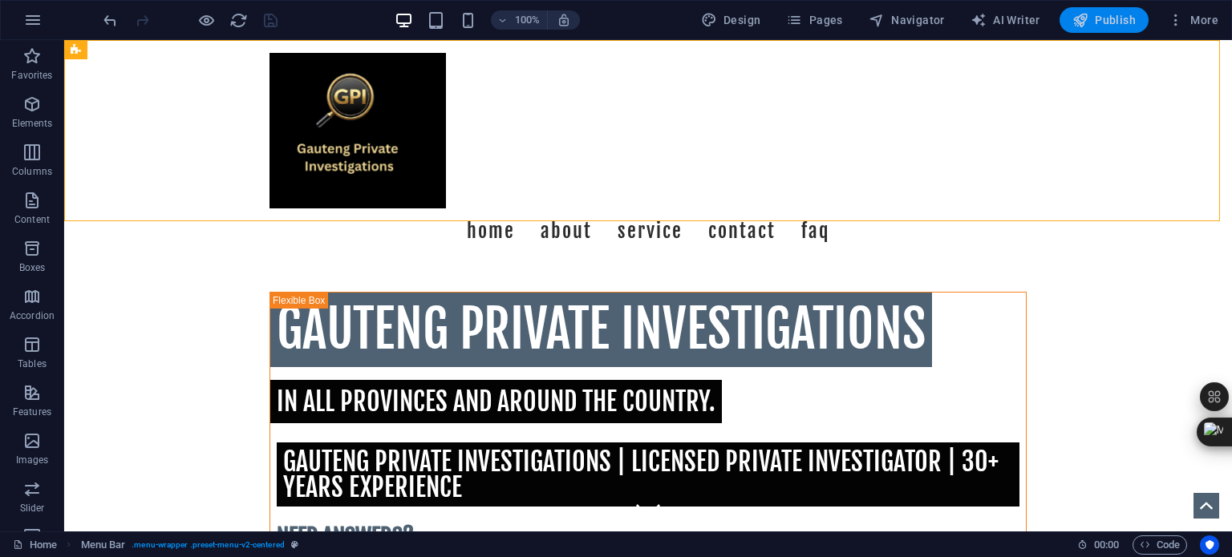
click at [1087, 22] on icon "button" at bounding box center [1080, 20] width 16 height 16
